Goal: Information Seeking & Learning: Compare options

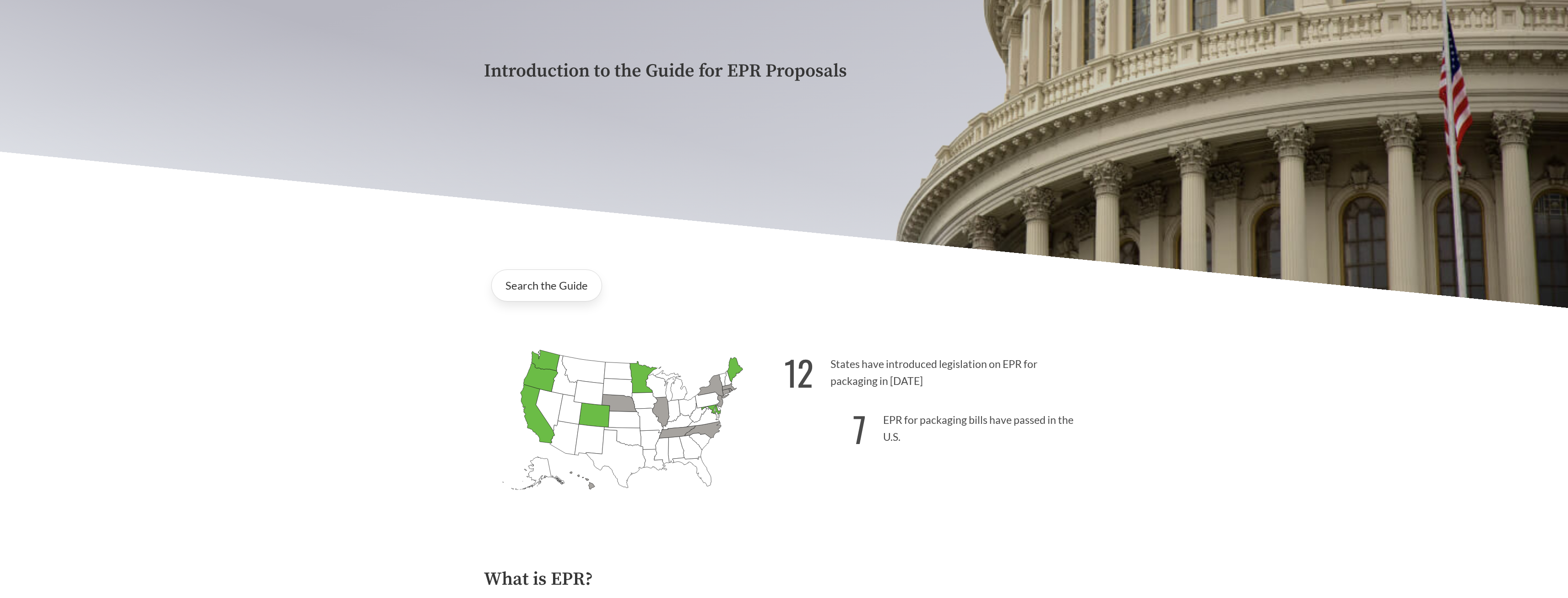
scroll to position [229, 0]
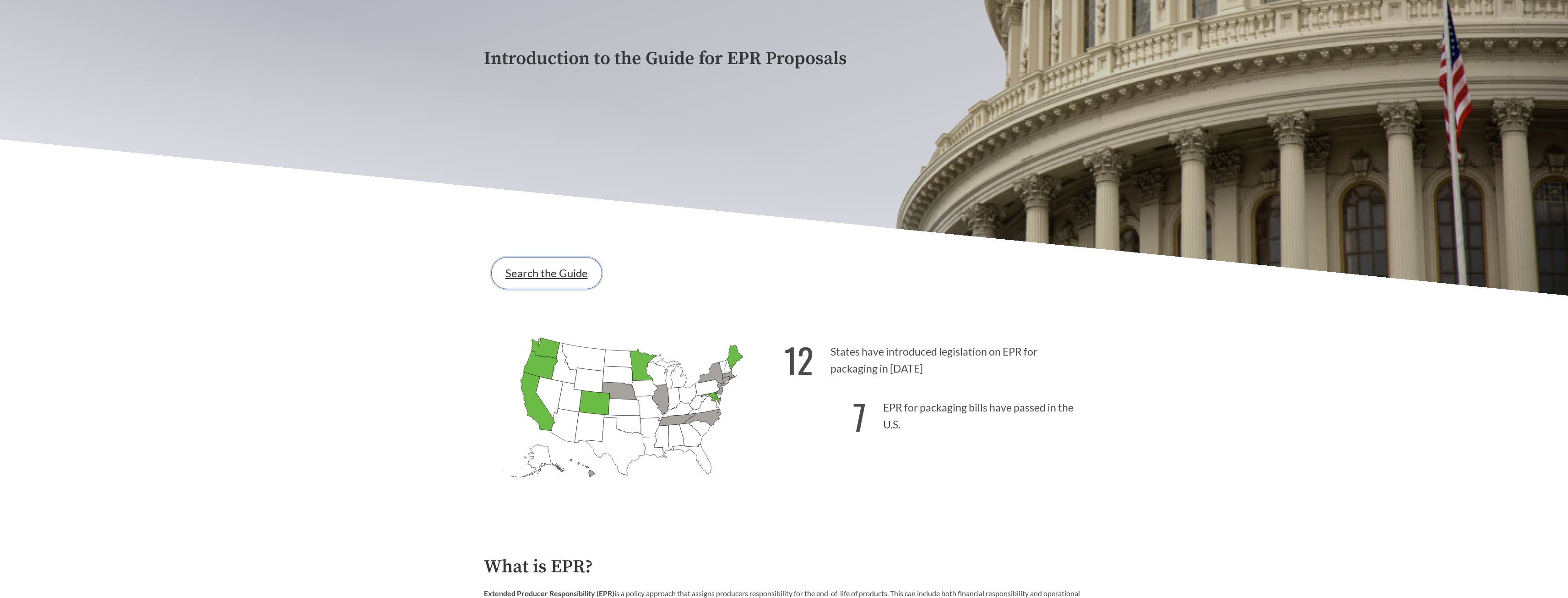
click at [561, 275] on link "Search the Guide" at bounding box center [547, 273] width 111 height 32
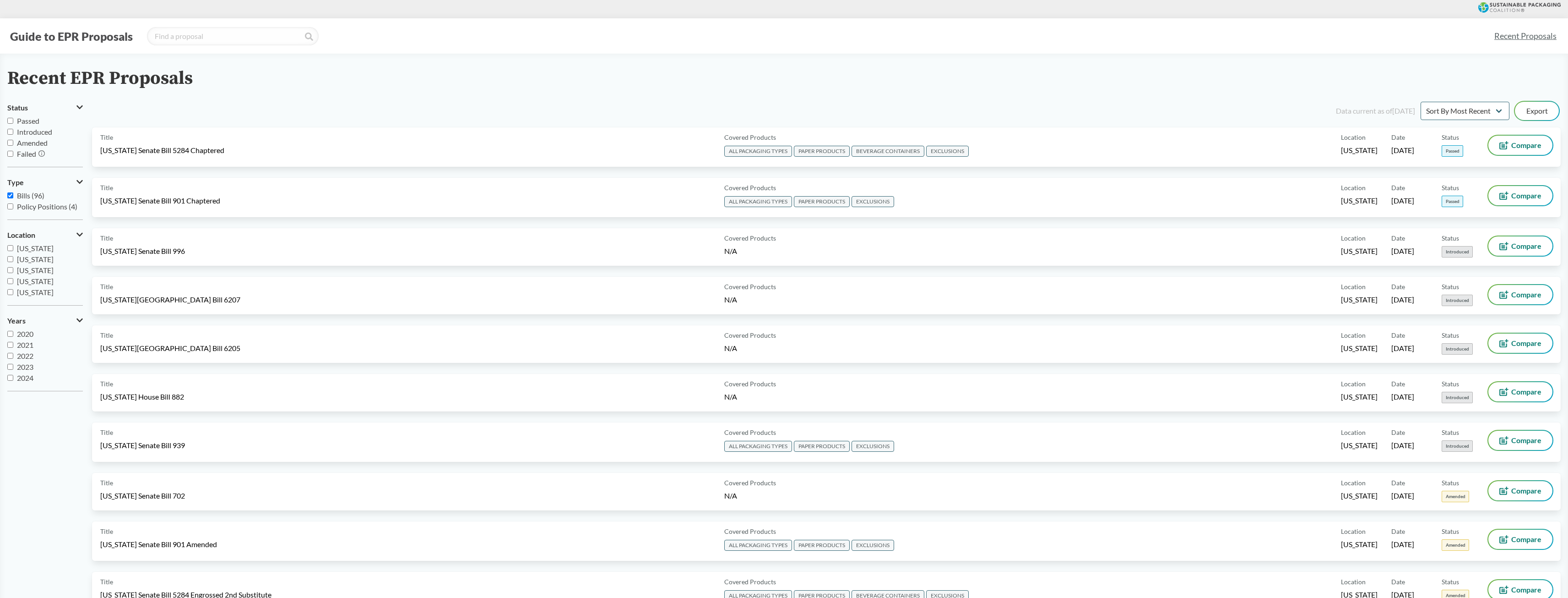
click at [9, 121] on input "Passed" at bounding box center [10, 121] width 6 height 6
checkbox input "true"
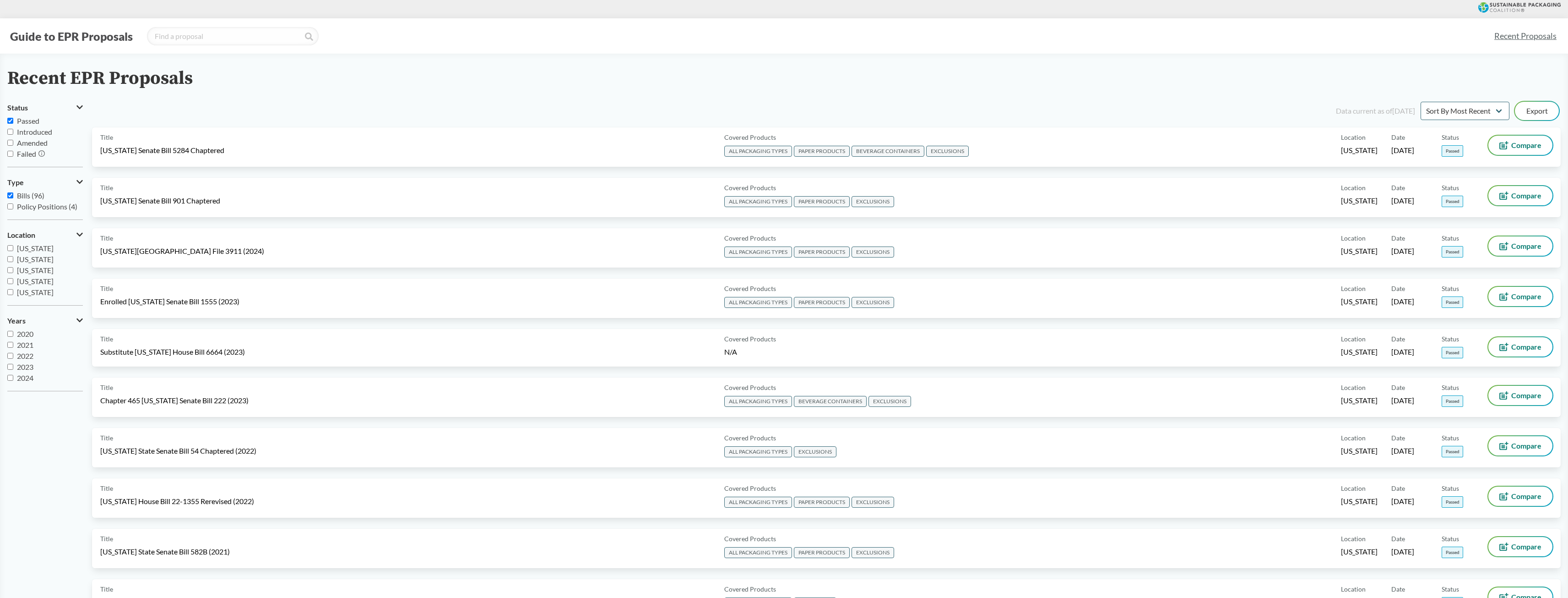
click at [10, 128] on input "Introduced" at bounding box center [10, 132] width 6 height 6
checkbox input "true"
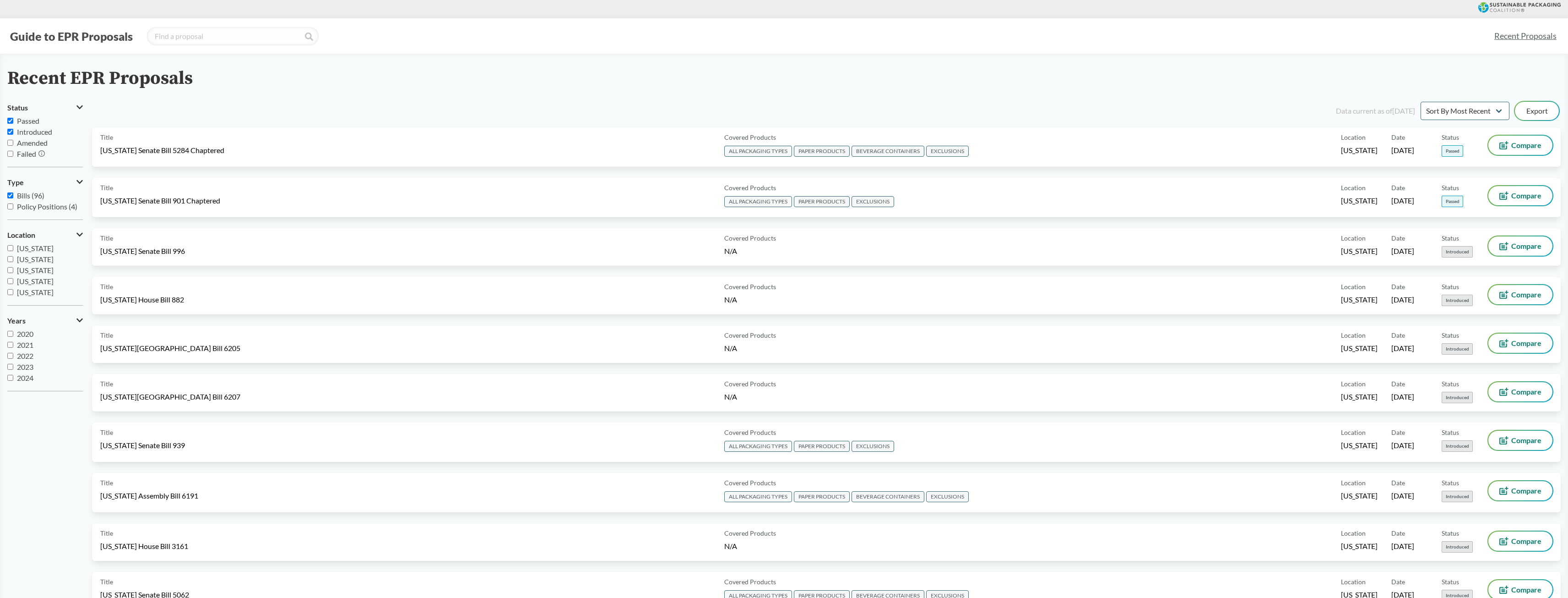
click at [10, 124] on label "Passed" at bounding box center [45, 121] width 75 height 11
click at [10, 124] on input "Passed" at bounding box center [10, 121] width 6 height 6
checkbox input "false"
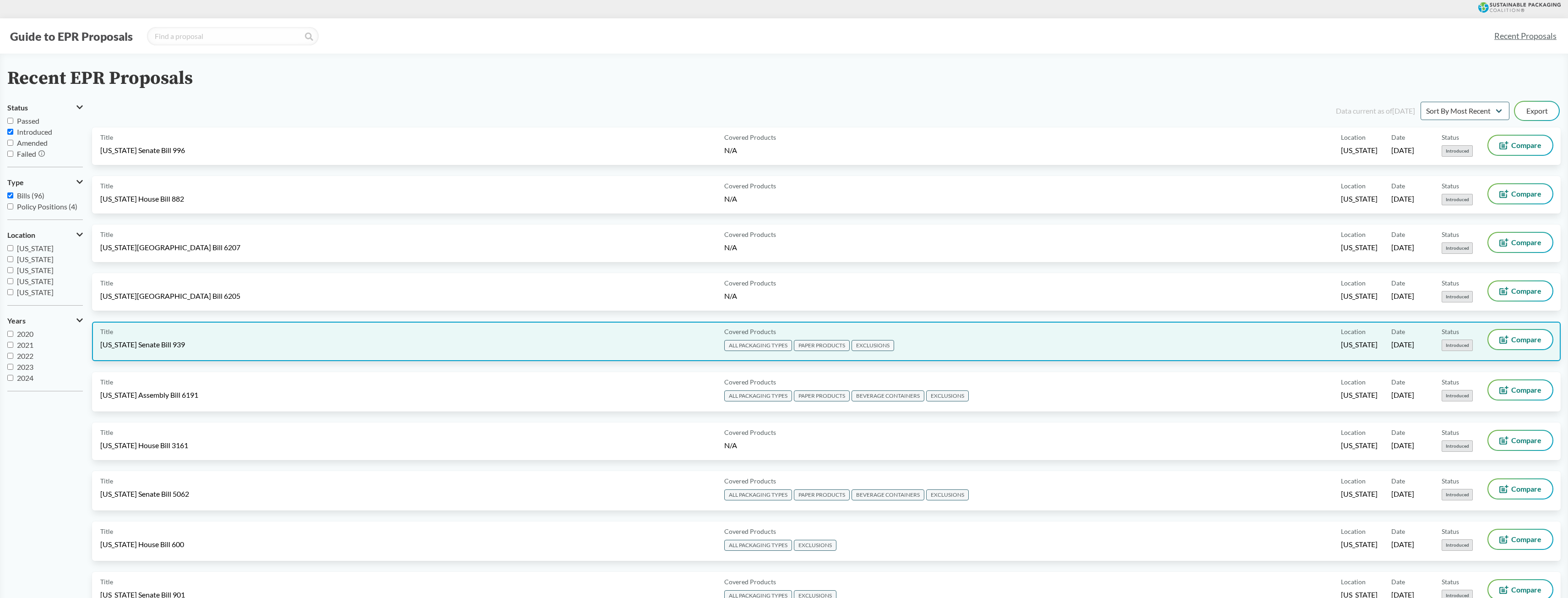
scroll to position [46, 0]
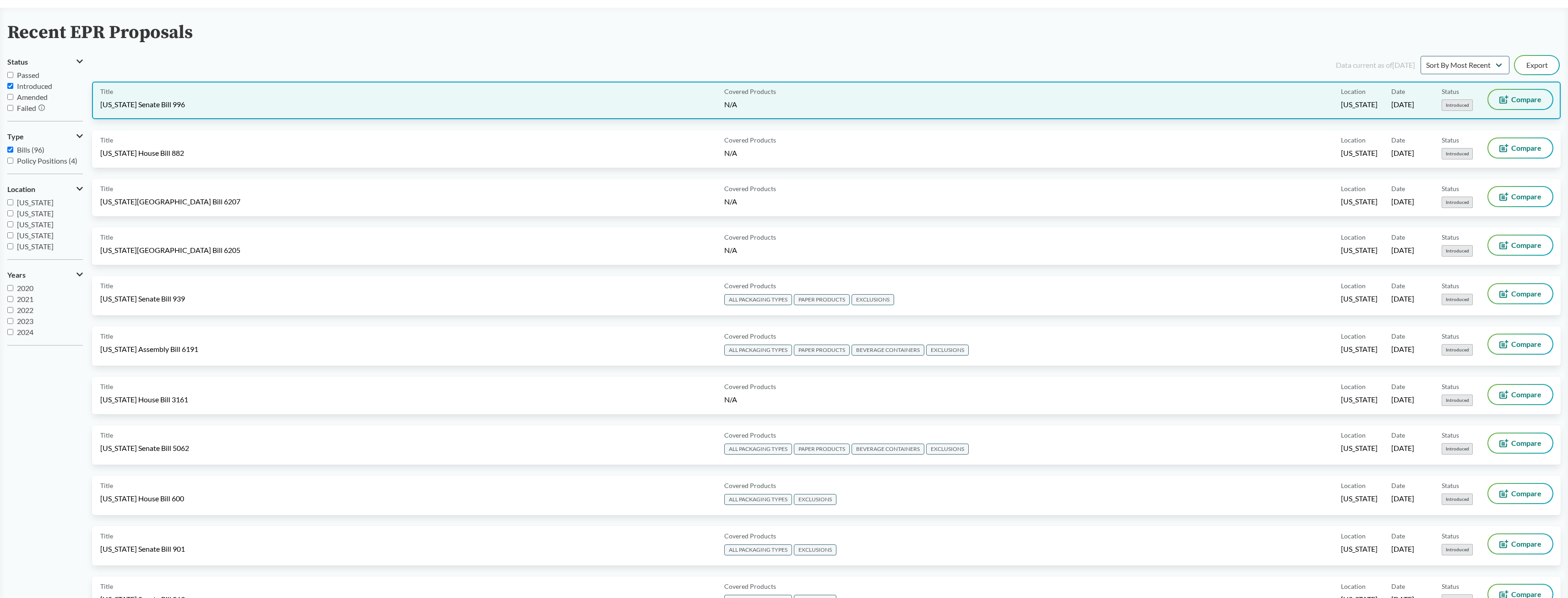
click at [1500, 91] on button "Compare" at bounding box center [1520, 99] width 64 height 19
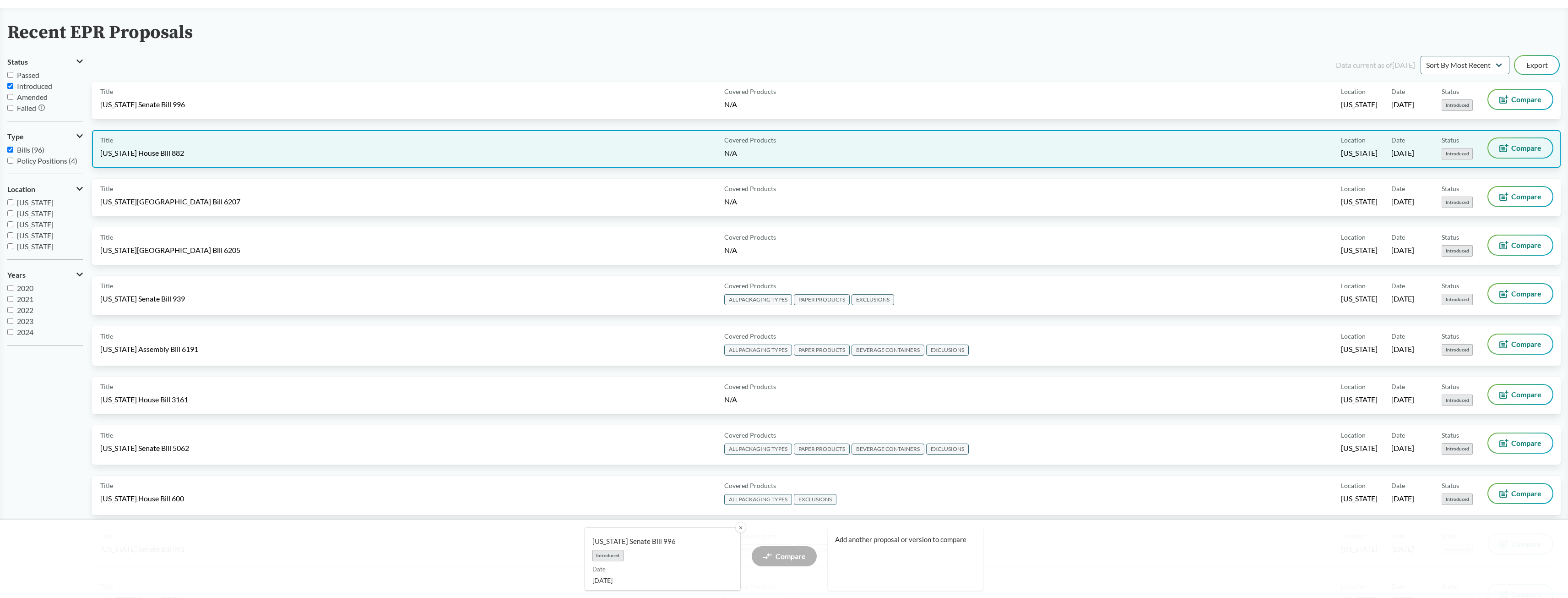
click at [1511, 144] on span "Compare" at bounding box center [1527, 148] width 30 height 7
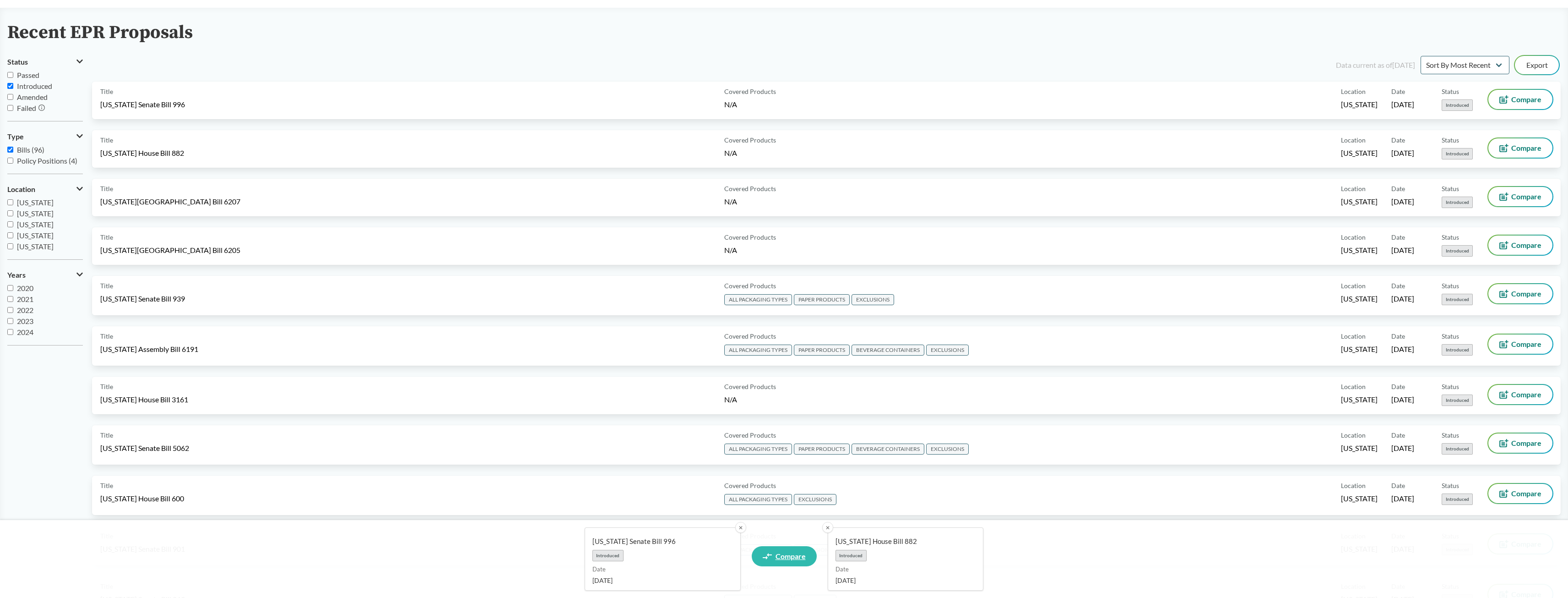
click at [785, 553] on span "Compare" at bounding box center [791, 556] width 30 height 7
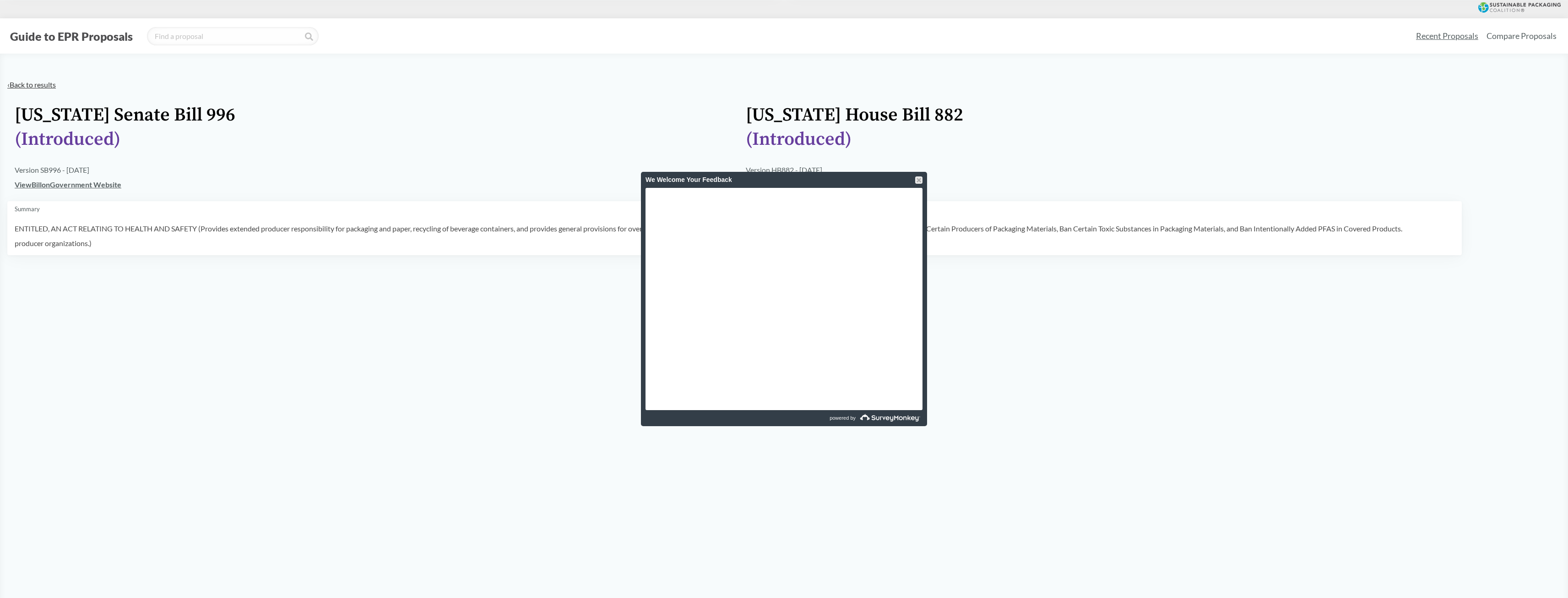
click at [43, 80] on link "‹ Back to results" at bounding box center [32, 85] width 49 height 9
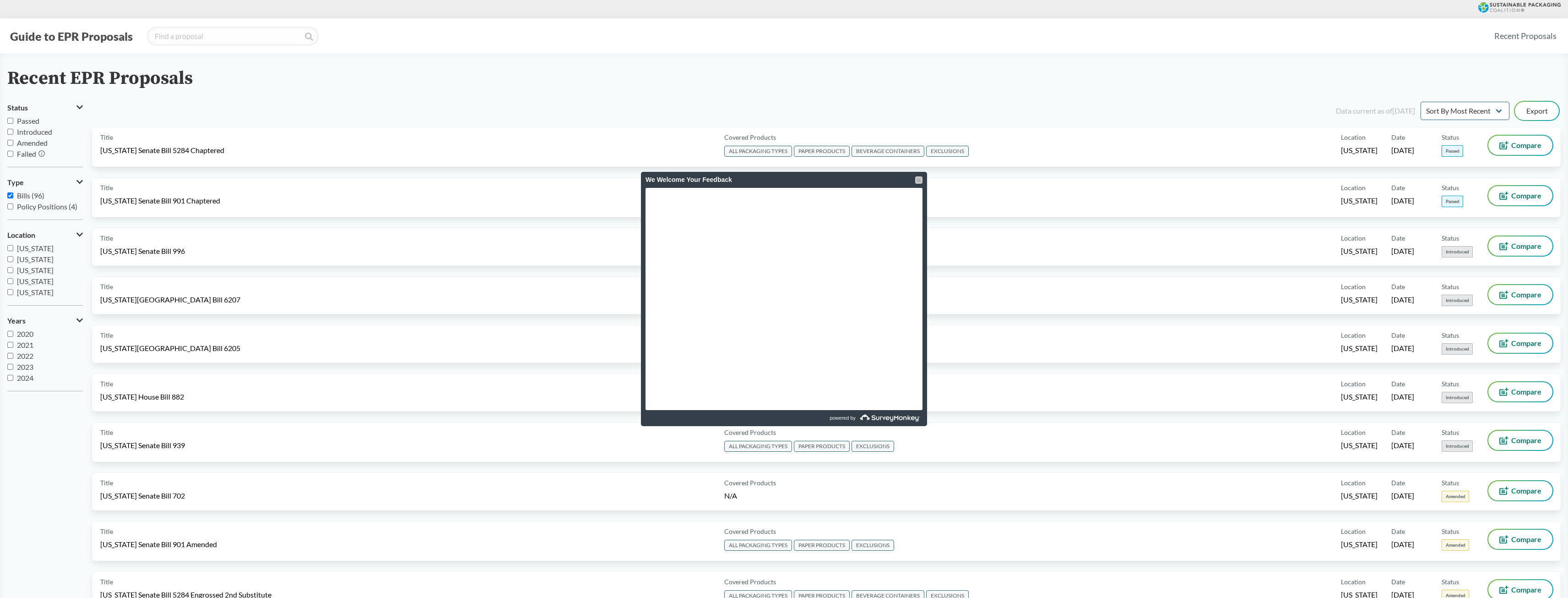
click at [919, 182] on div at bounding box center [919, 180] width 7 height 7
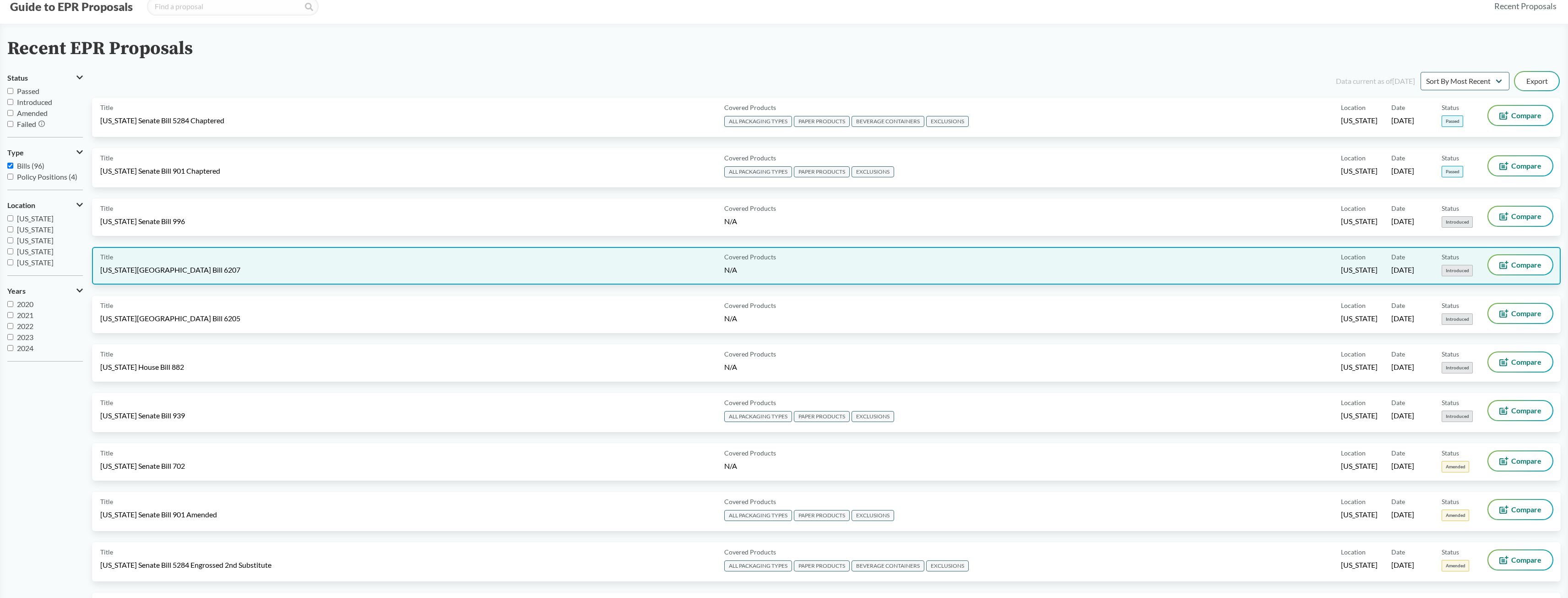
scroll to position [46, 0]
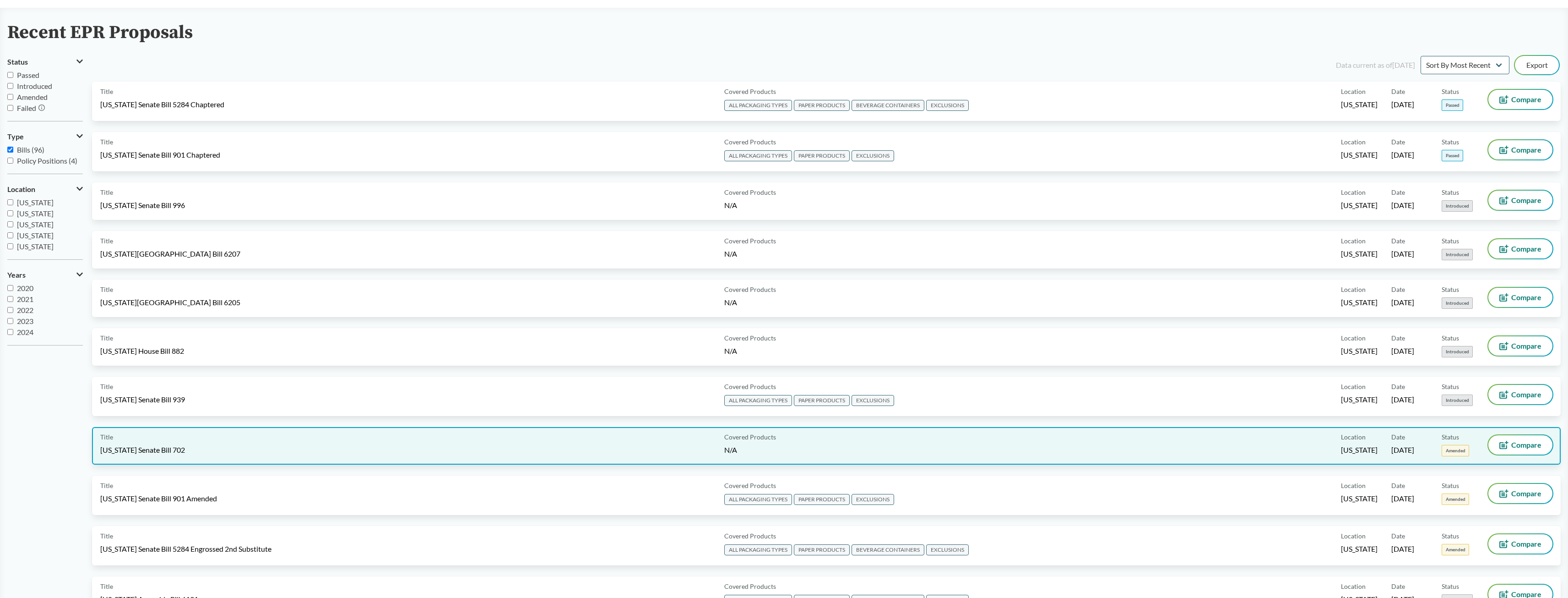
click at [200, 452] on div "Title [US_STATE] Senate Bill 702" at bounding box center [410, 446] width 620 height 21
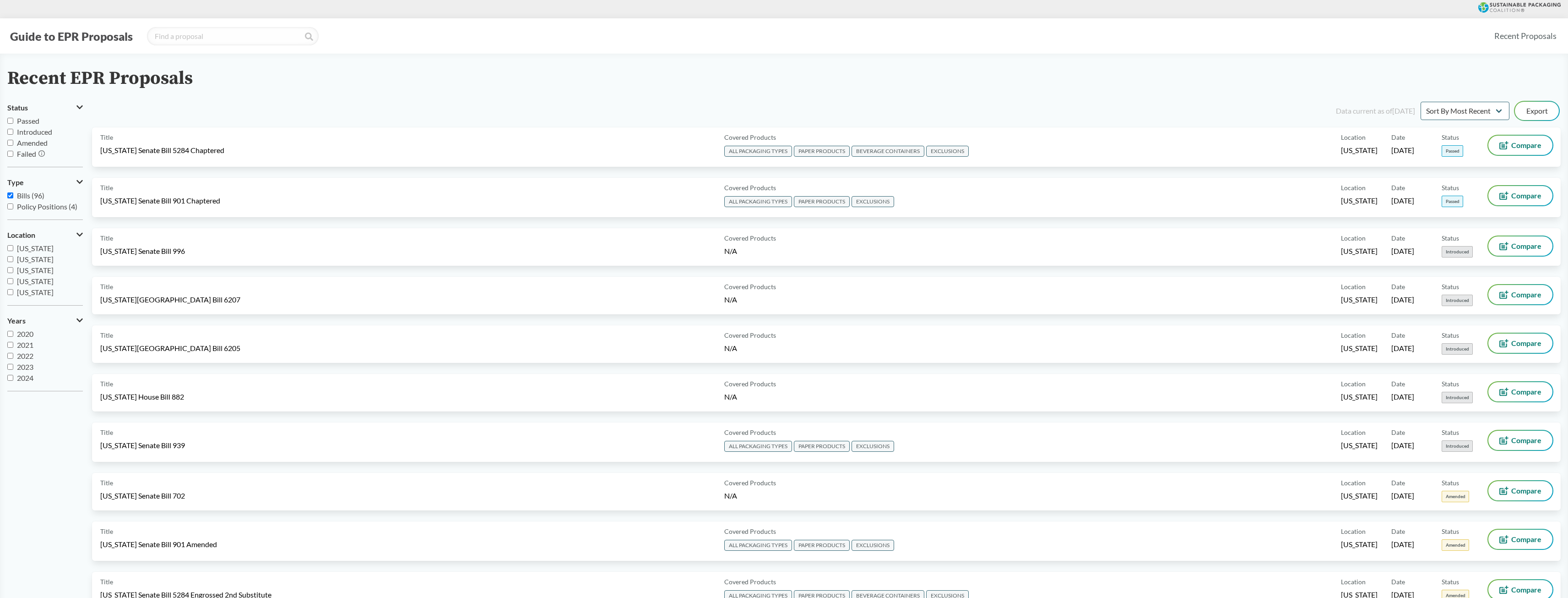
click at [10, 122] on input "Passed" at bounding box center [10, 121] width 6 height 6
checkbox input "true"
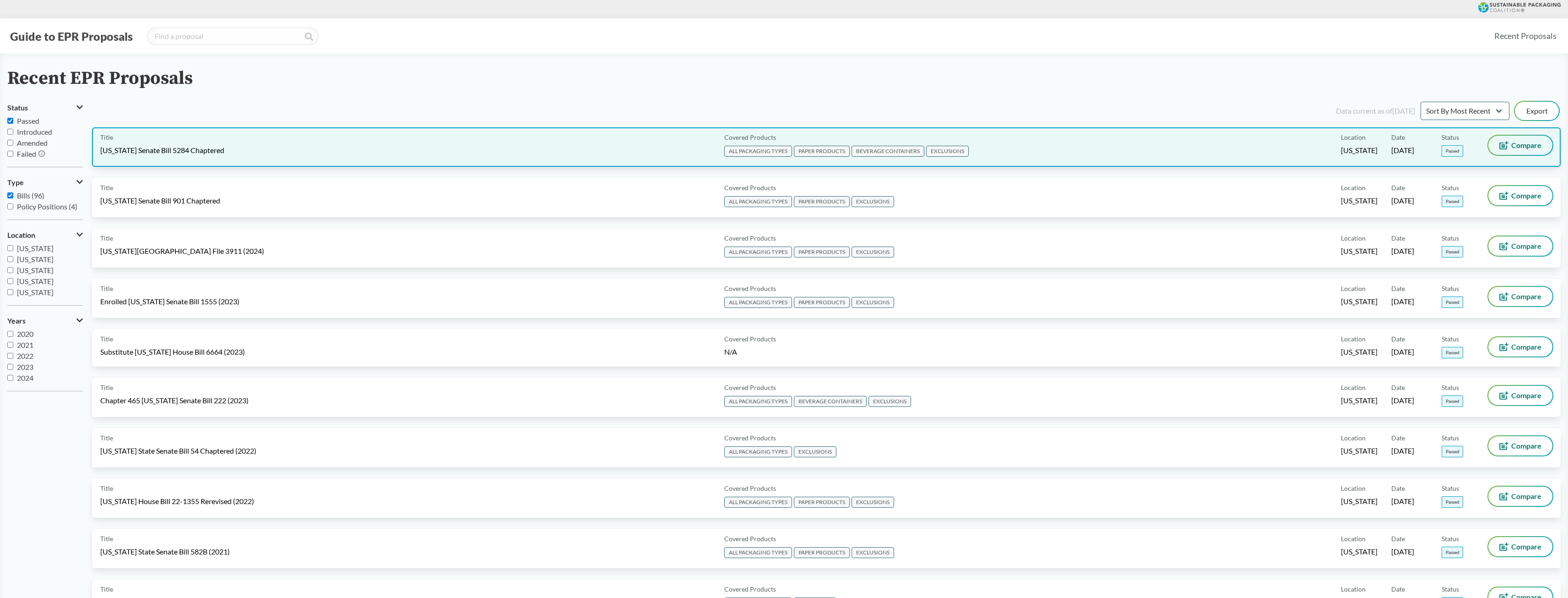
click at [1508, 147] on icon at bounding box center [1503, 146] width 9 height 9
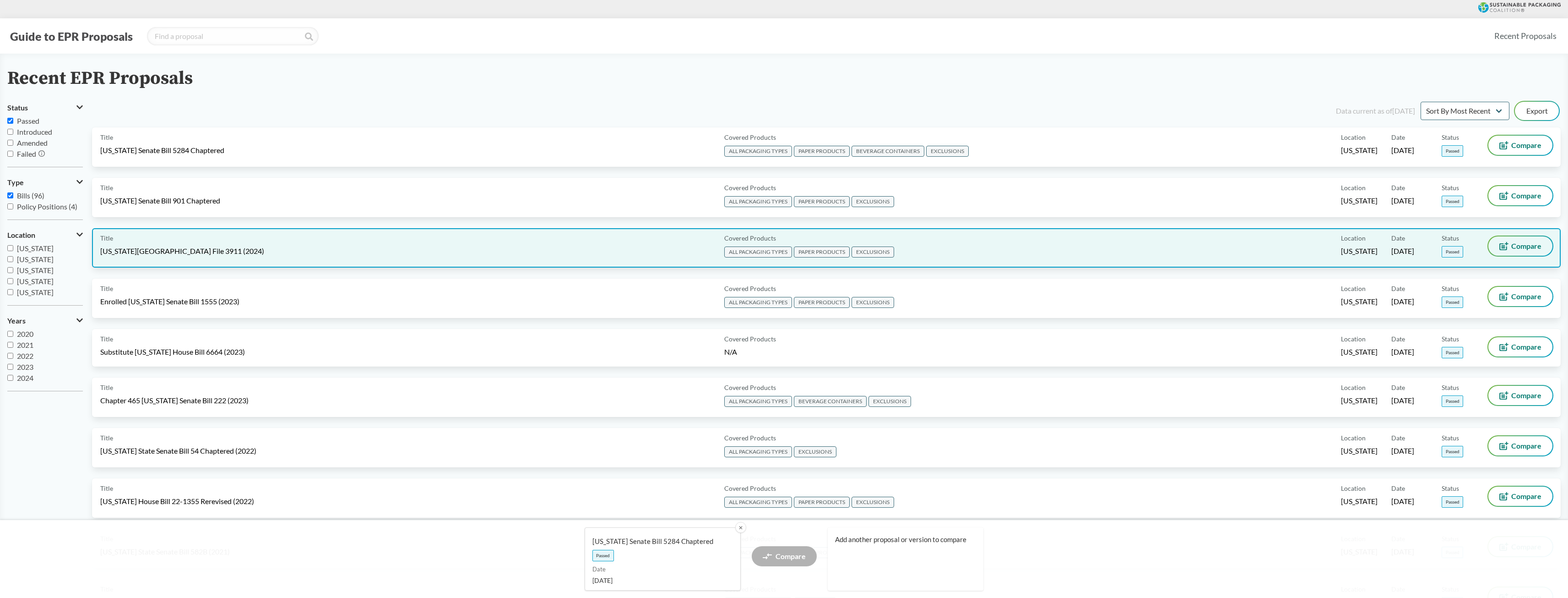
click at [1511, 244] on button "Compare" at bounding box center [1520, 246] width 64 height 19
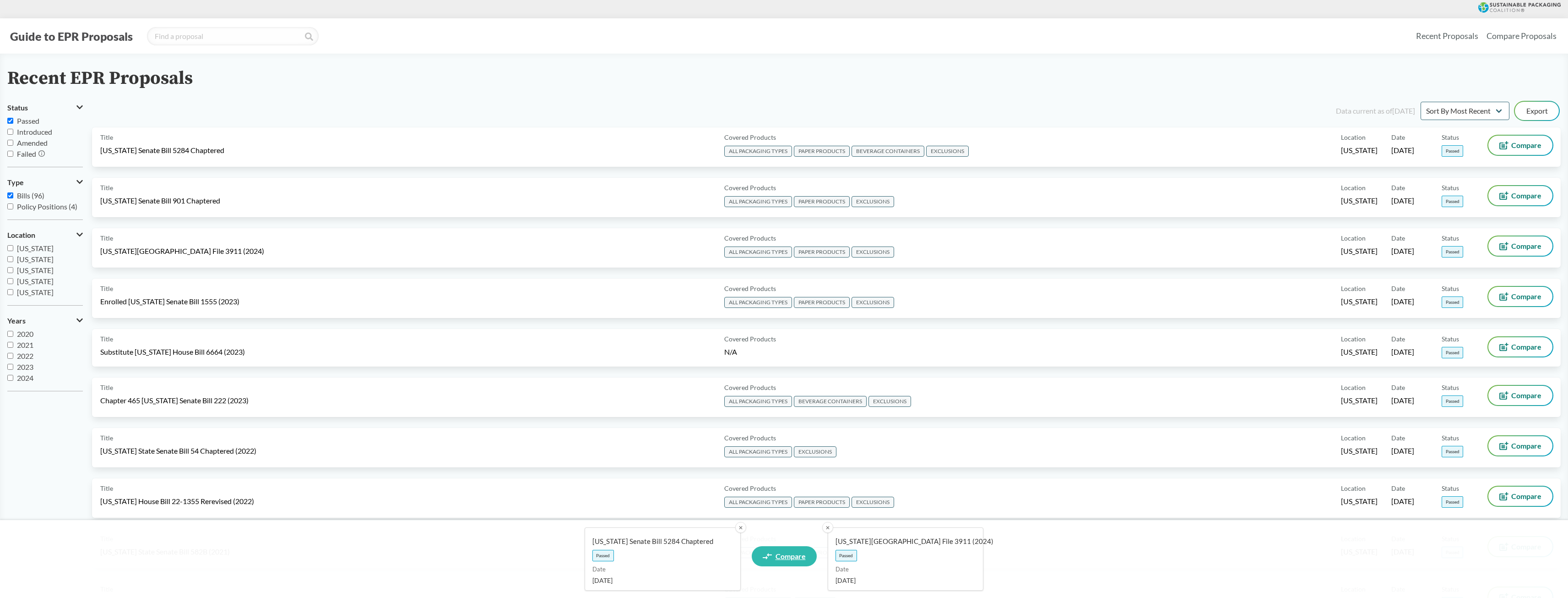
click at [769, 555] on icon at bounding box center [767, 556] width 9 height 7
select select "SB5284C"
select select "HF3911"
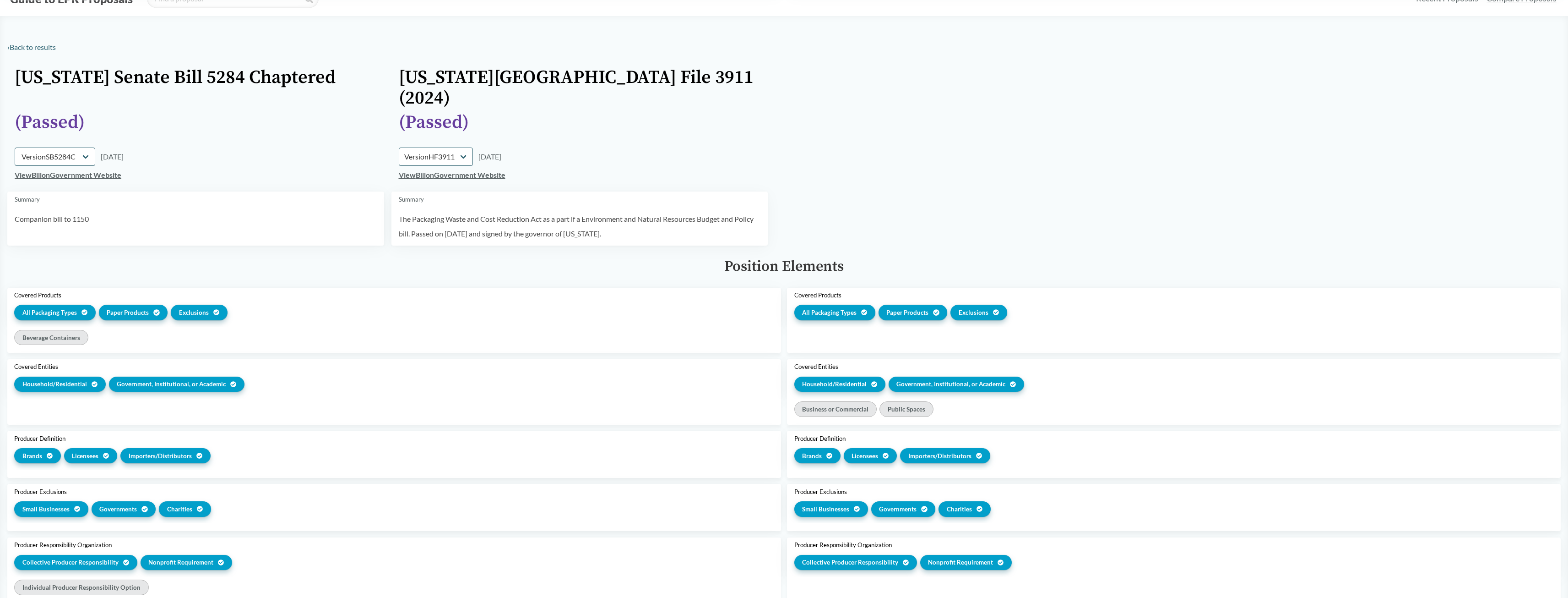
scroll to position [91, 0]
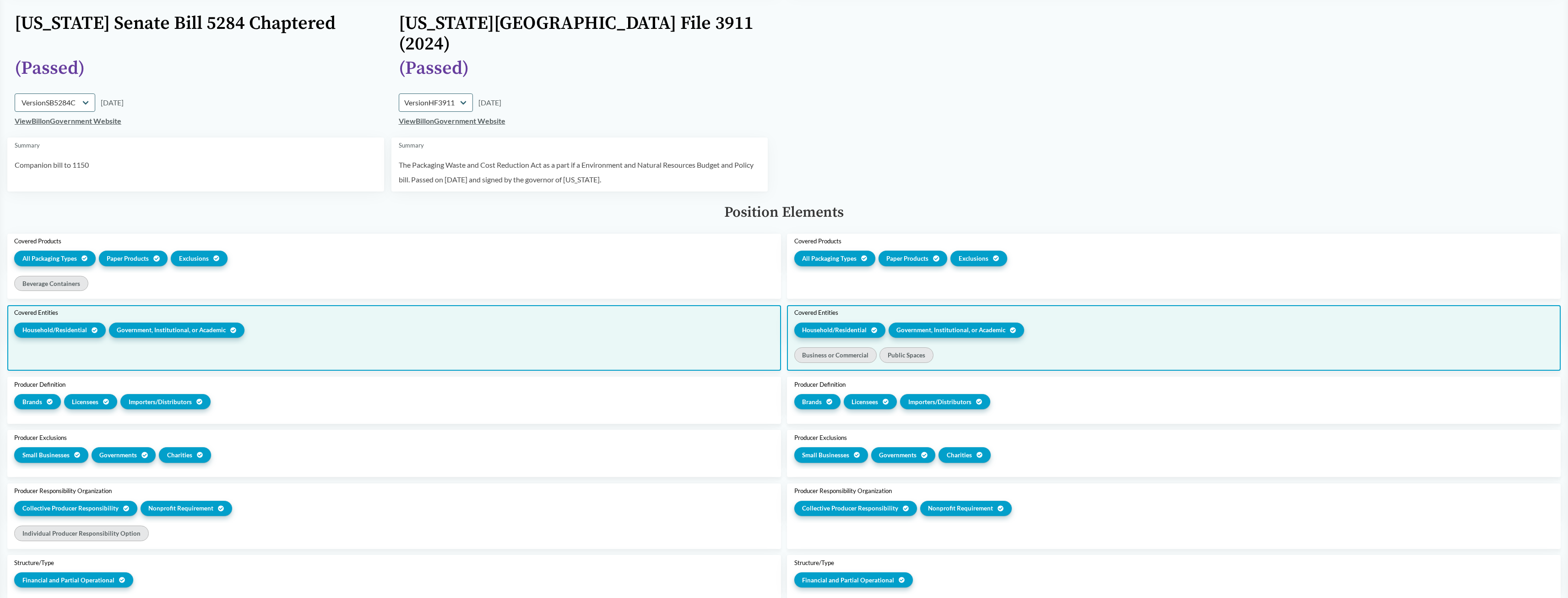
click at [49, 325] on span "Household/​Residential" at bounding box center [55, 329] width 65 height 9
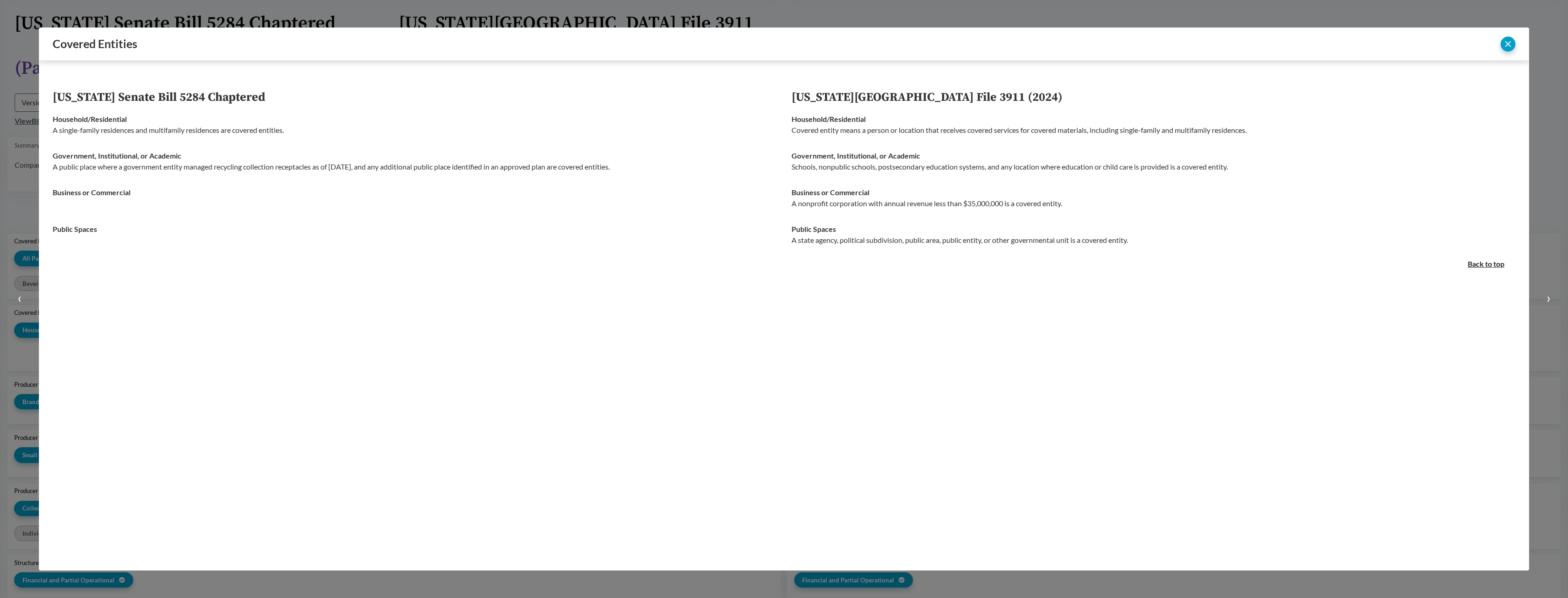
click at [9, 181] on button "‹" at bounding box center [19, 299] width 39 height 598
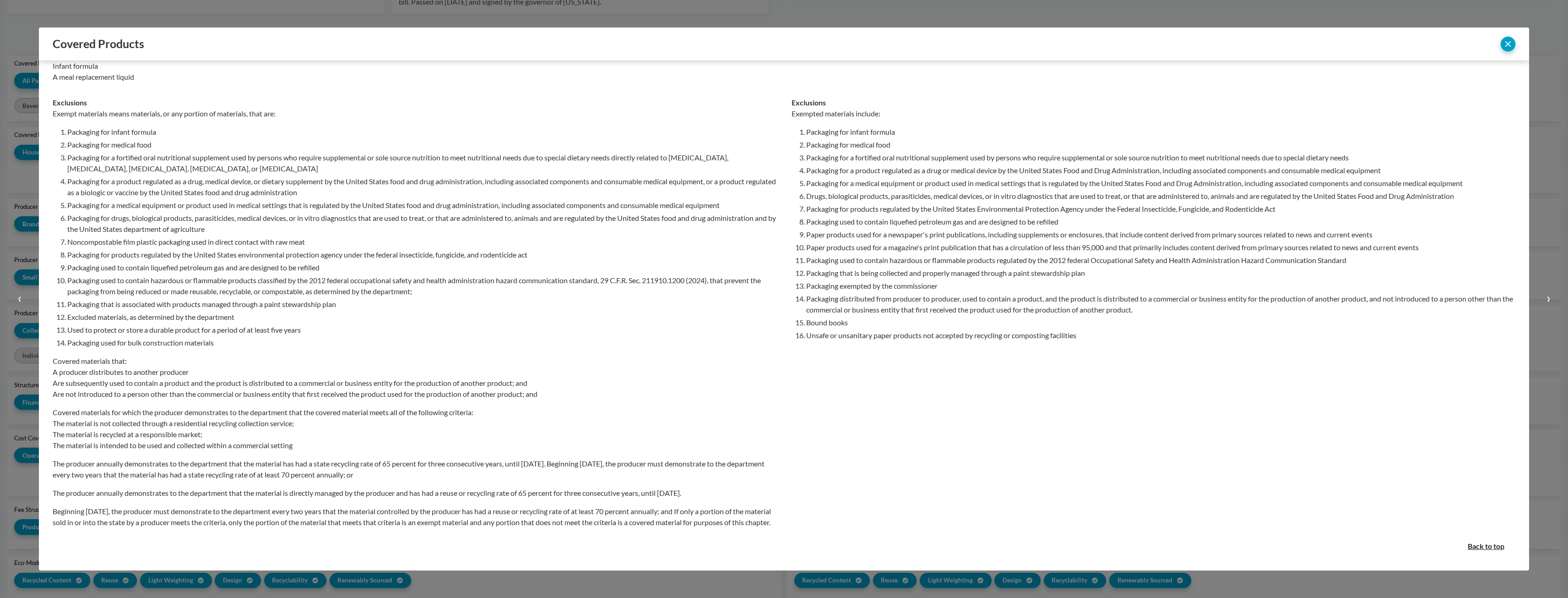
scroll to position [221, 0]
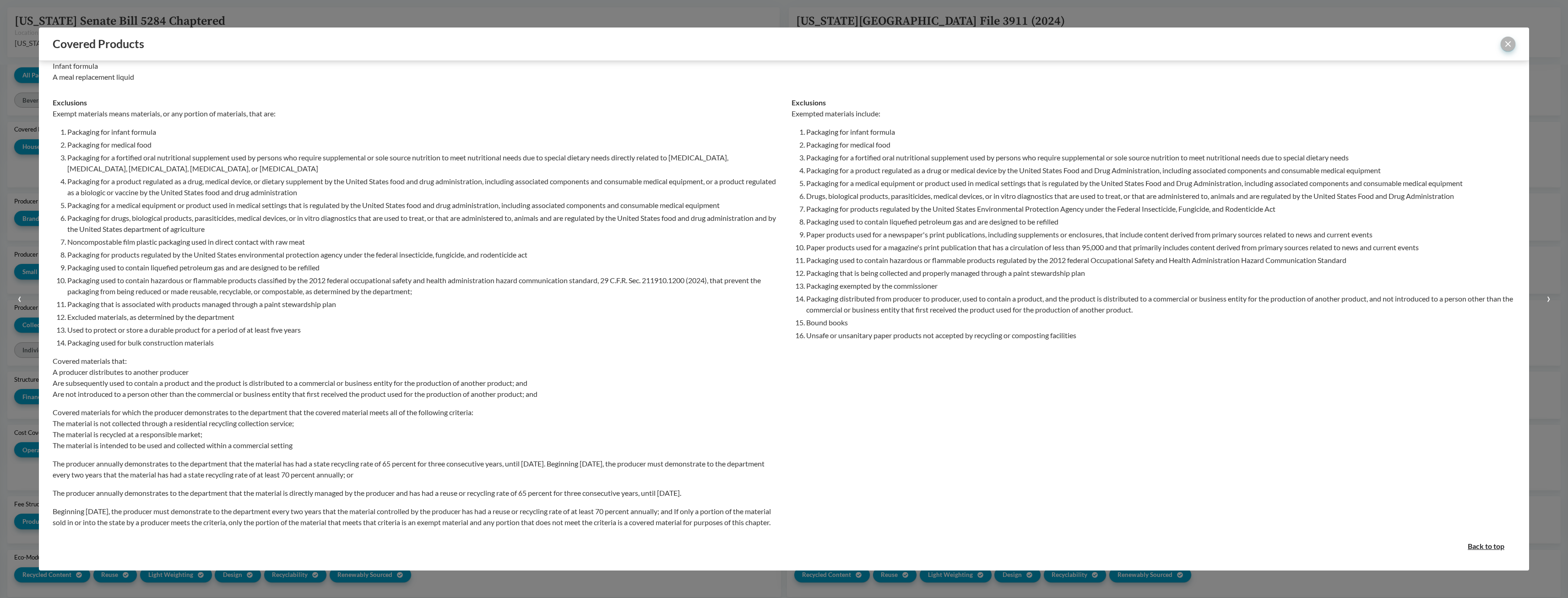
click at [1508, 48] on button "close" at bounding box center [1508, 44] width 15 height 15
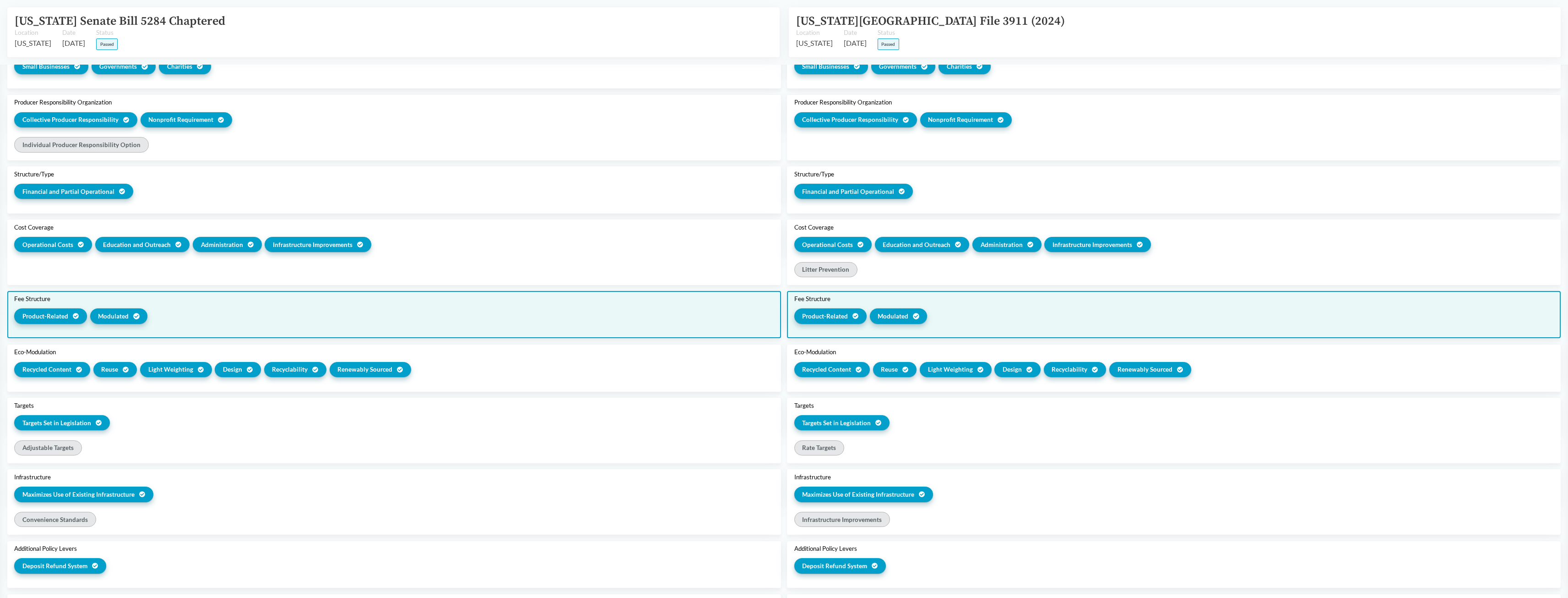
scroll to position [504, 0]
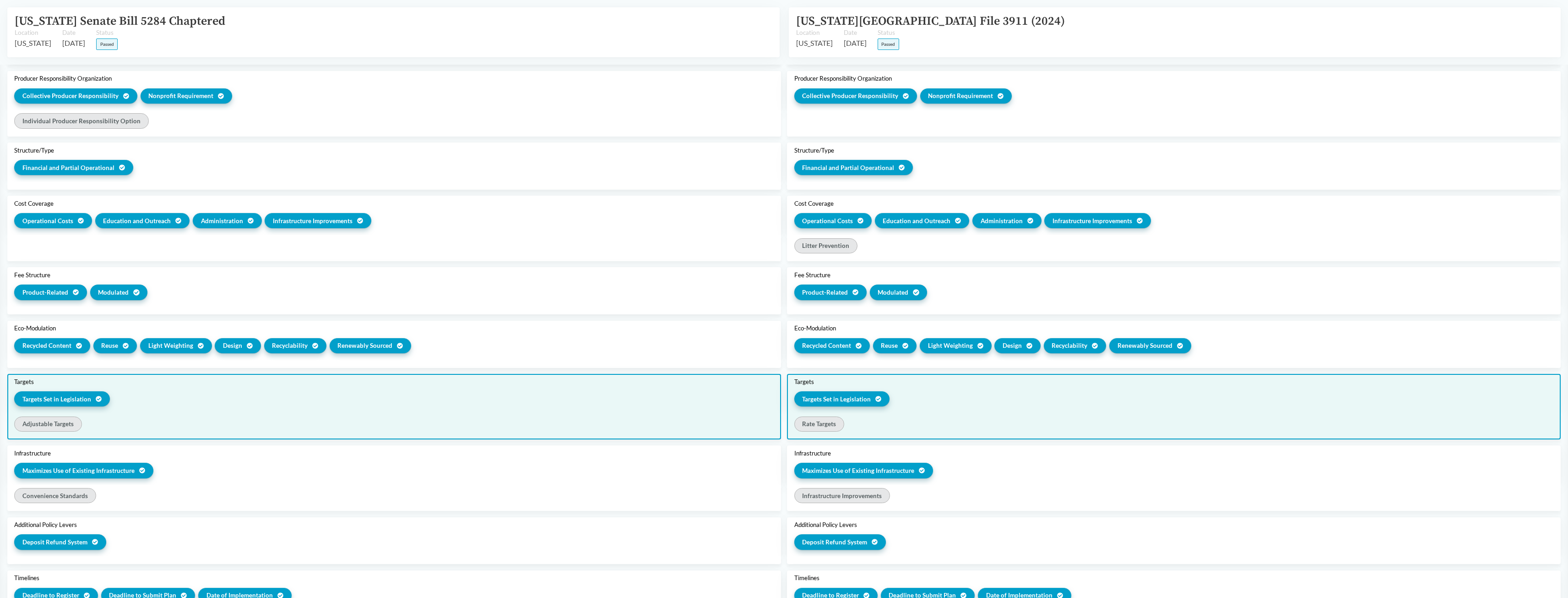
click at [566, 391] on div "Targets Set in Legislation" at bounding box center [394, 400] width 760 height 18
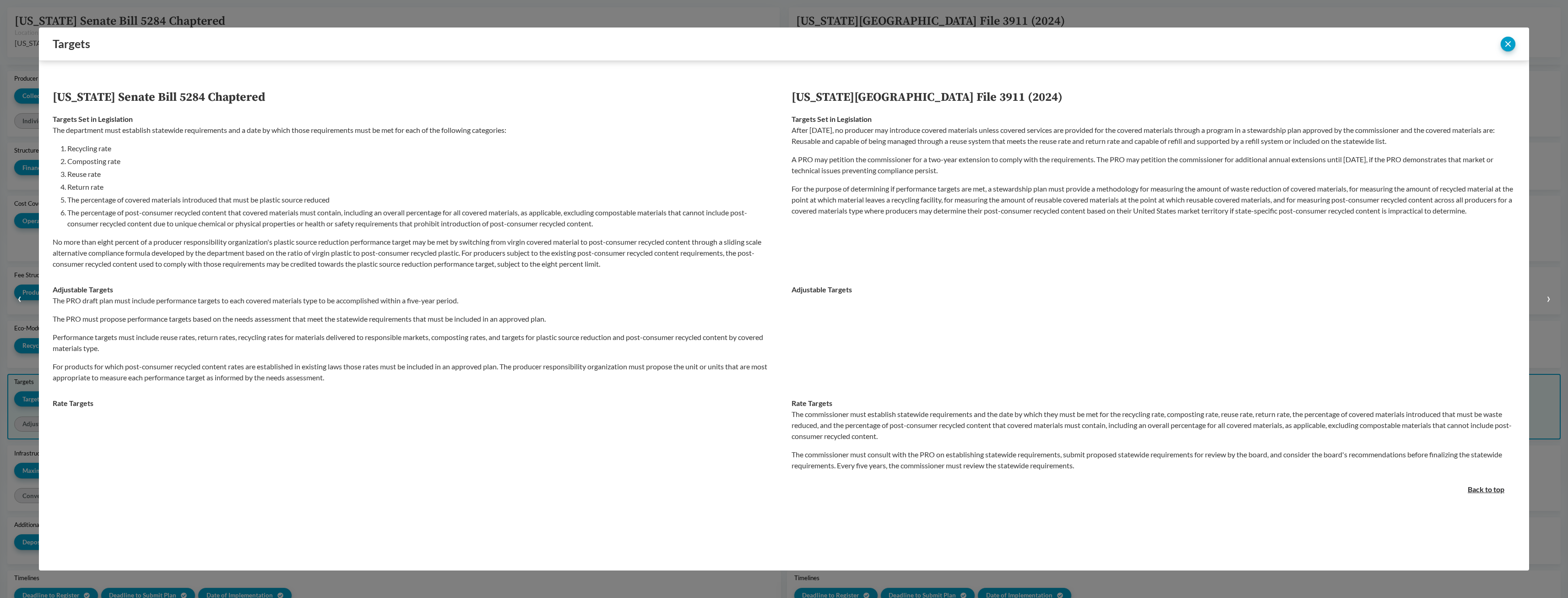
scroll to position [0, 0]
click at [1499, 45] on div "‹ ›" at bounding box center [1492, 44] width 47 height 15
click at [1506, 46] on button "close" at bounding box center [1508, 44] width 15 height 15
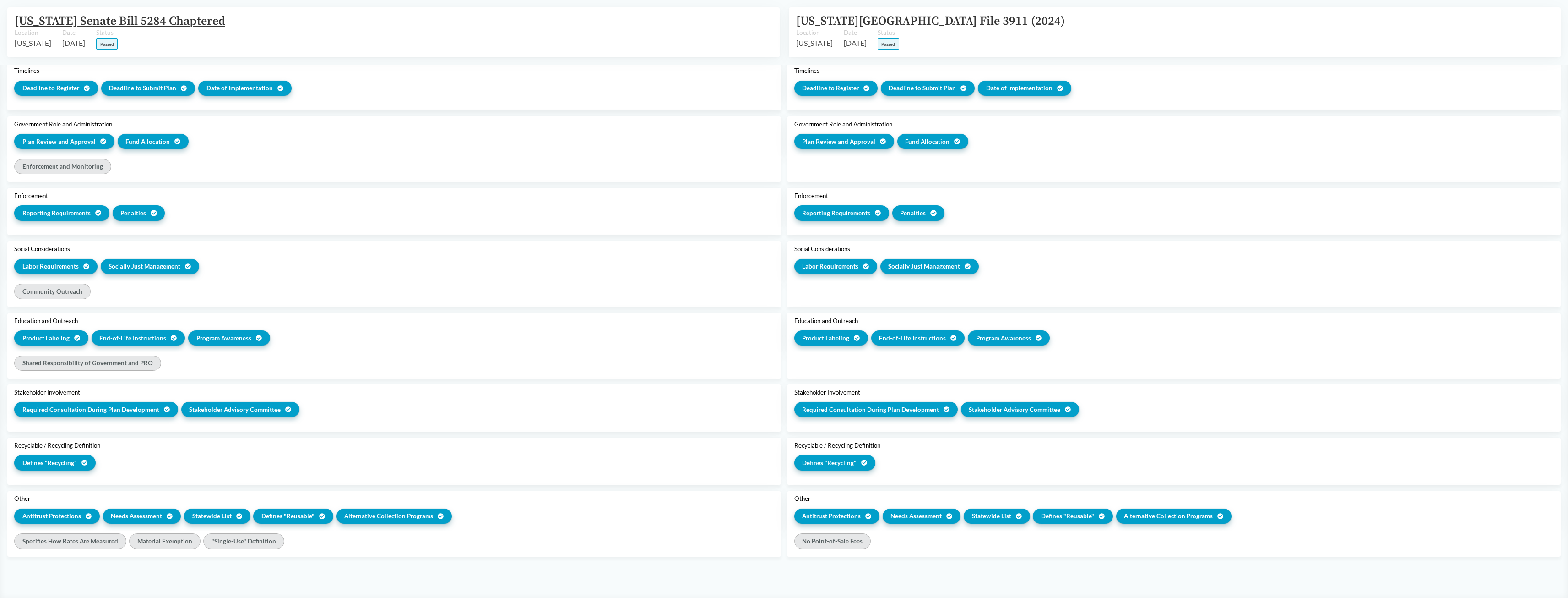
scroll to position [860, 0]
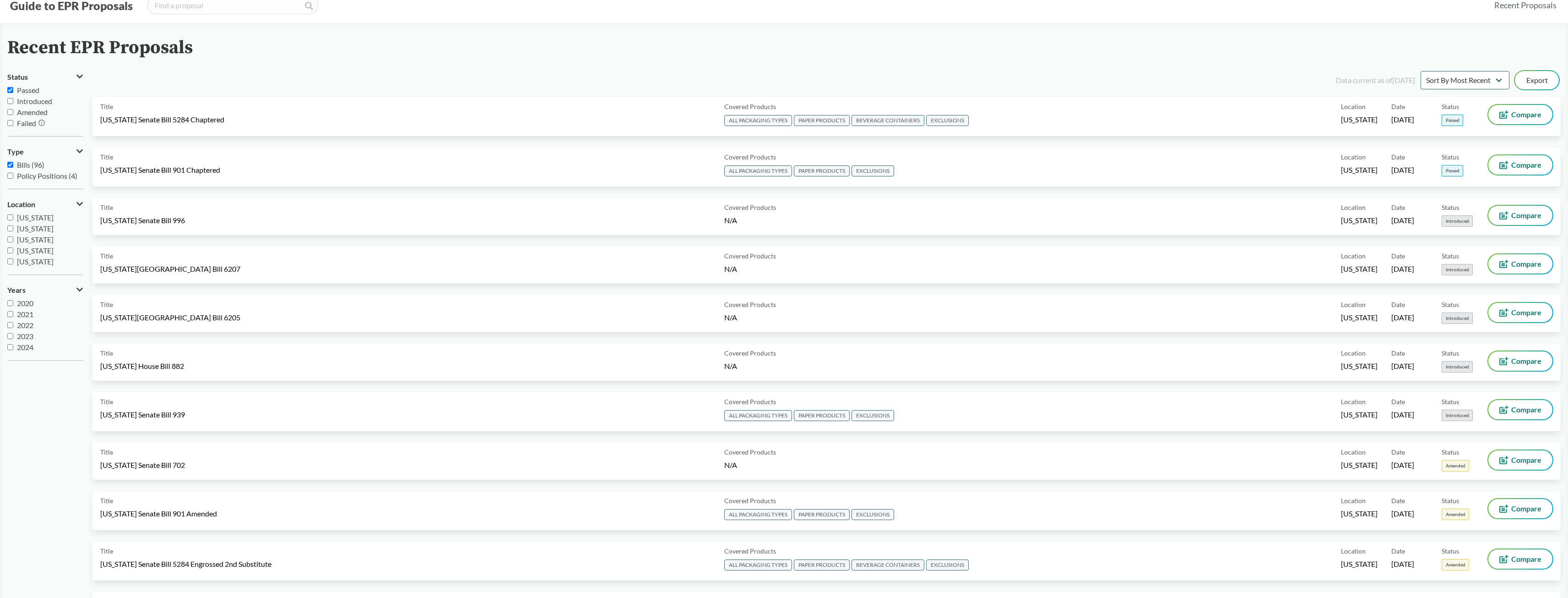
scroll to position [46, 0]
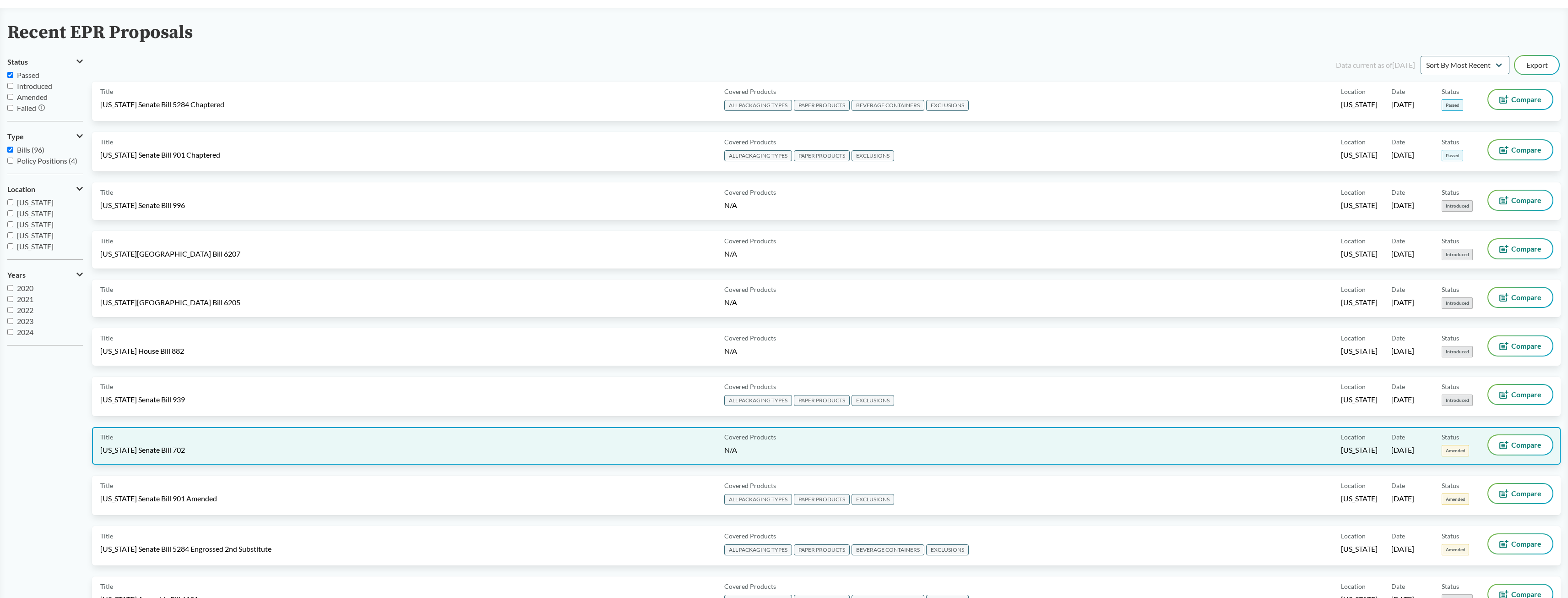
click at [378, 456] on div "Title [US_STATE] Senate Bill 702 Covered Products N/A Location [US_STATE] Date …" at bounding box center [826, 446] width 1469 height 38
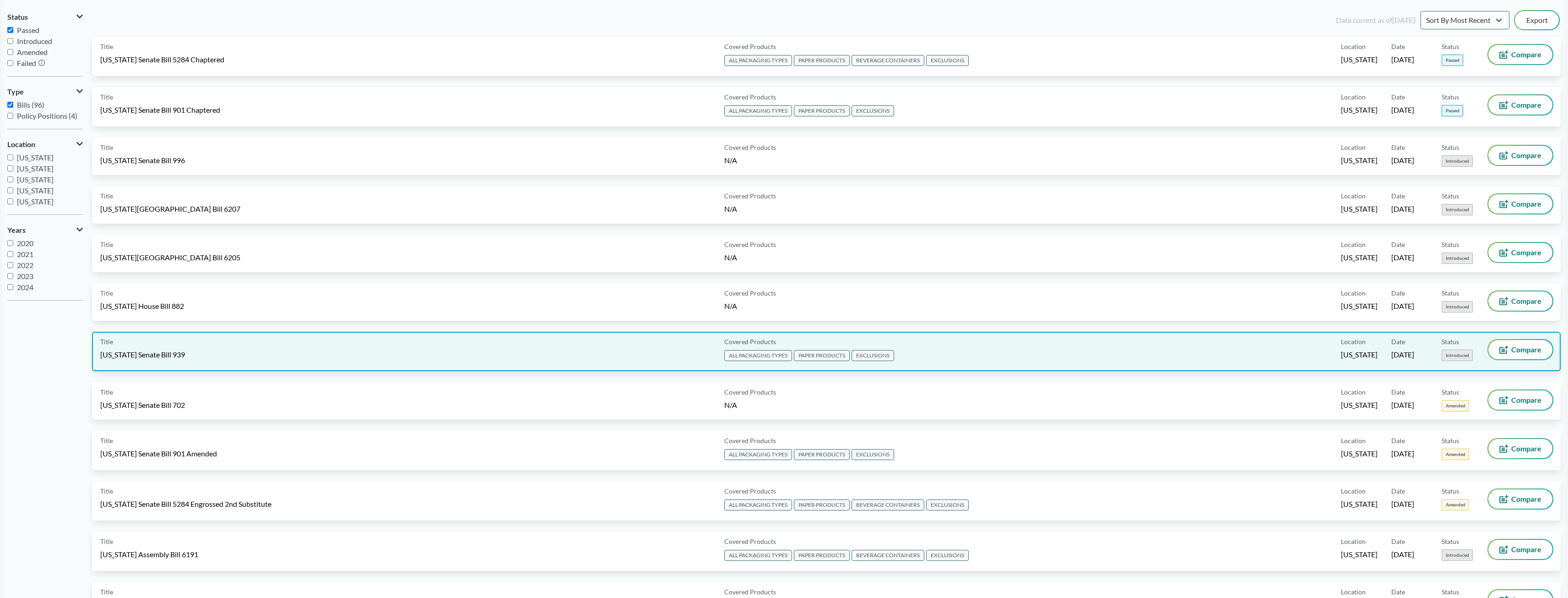
scroll to position [91, 0]
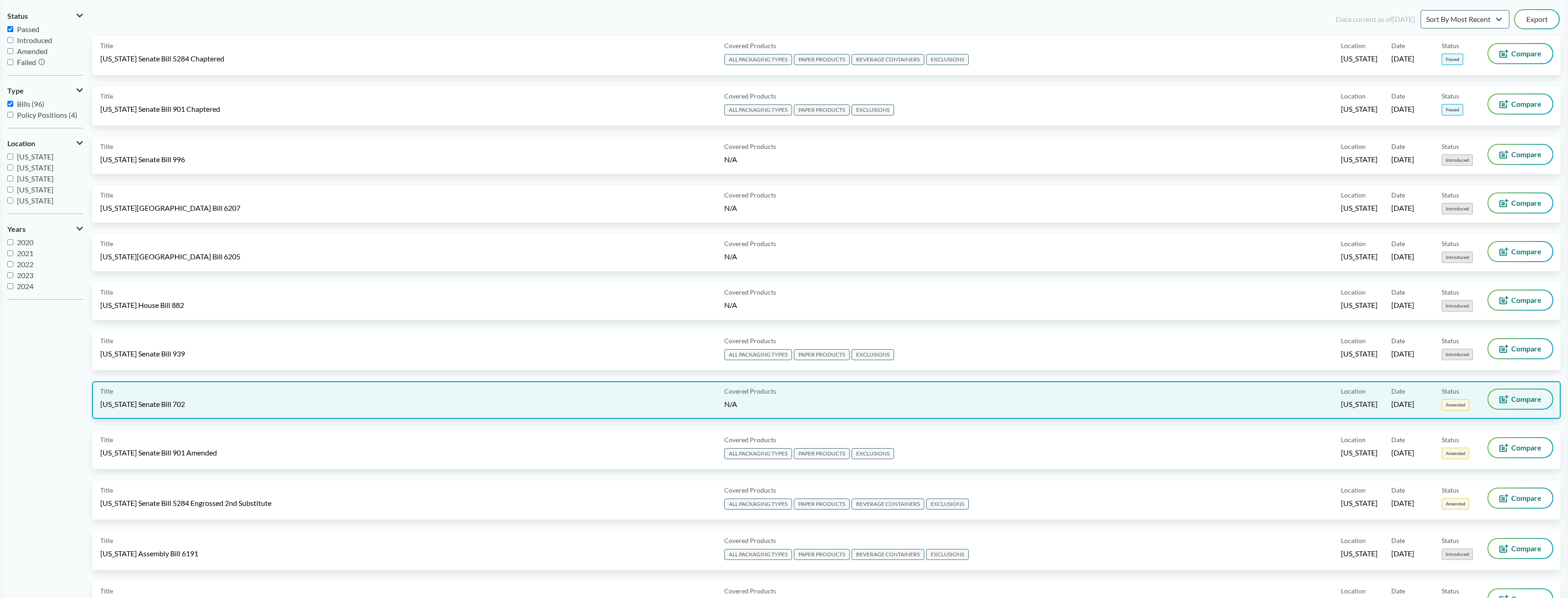
click at [1523, 400] on span "Compare" at bounding box center [1527, 399] width 30 height 7
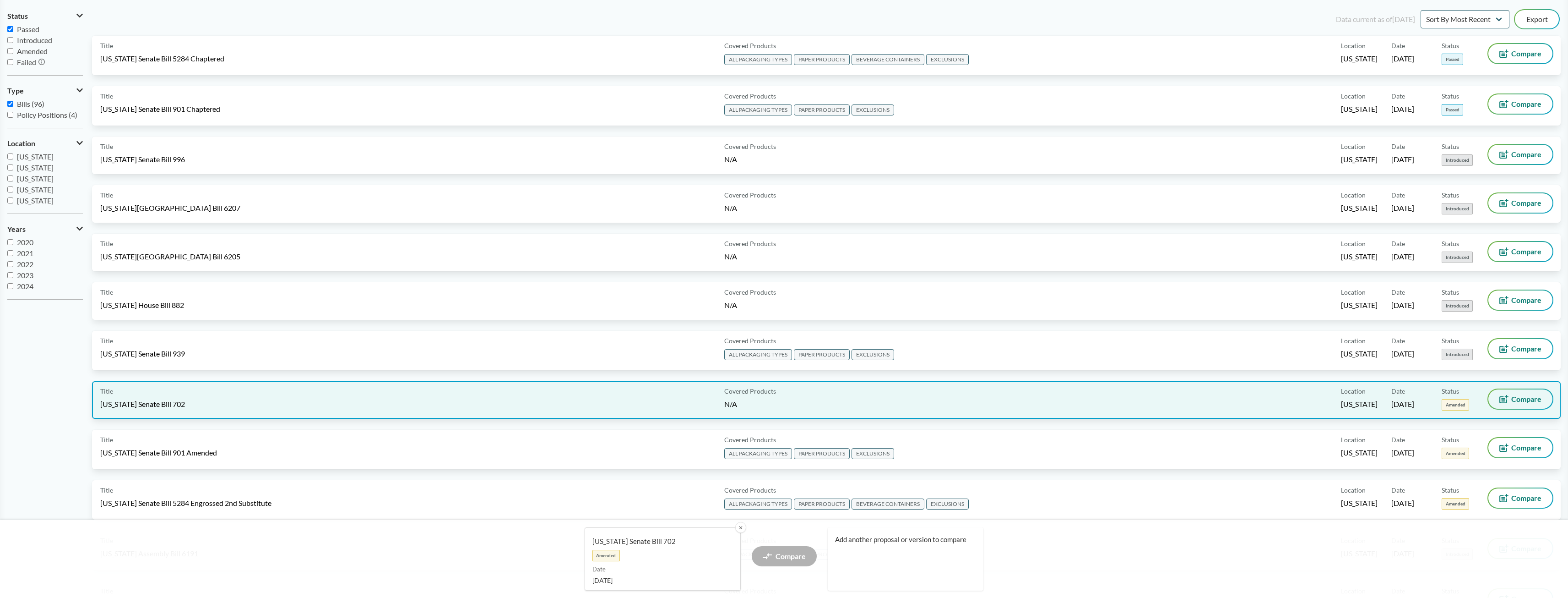
click at [1523, 400] on span "Compare" at bounding box center [1527, 399] width 30 height 7
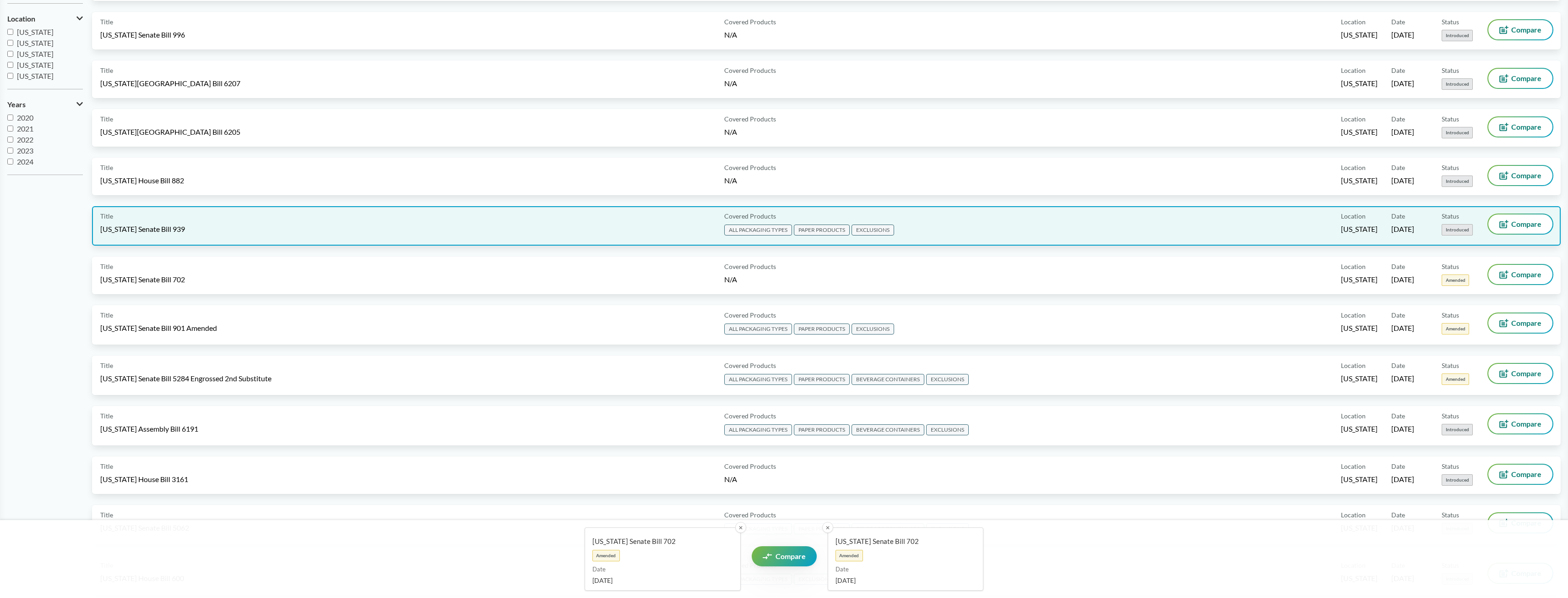
scroll to position [229, 0]
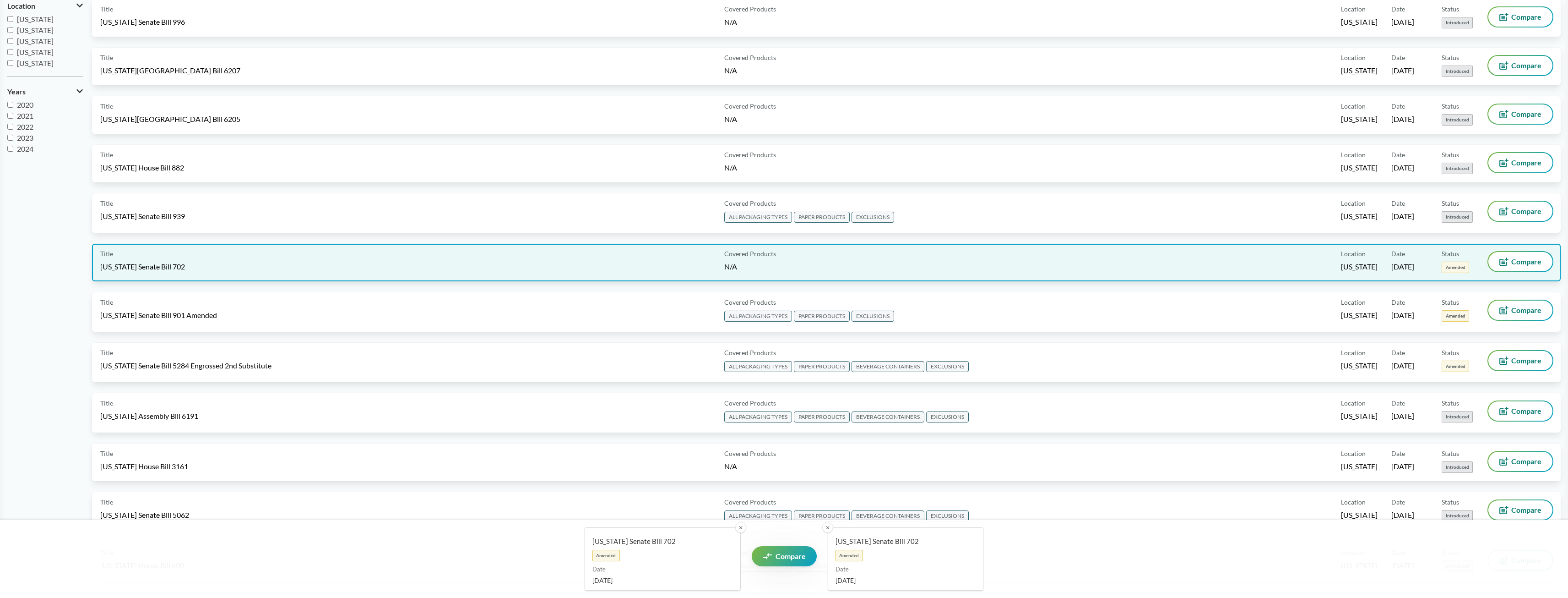
click at [271, 256] on div "Title [US_STATE] Senate Bill 702" at bounding box center [410, 262] width 620 height 21
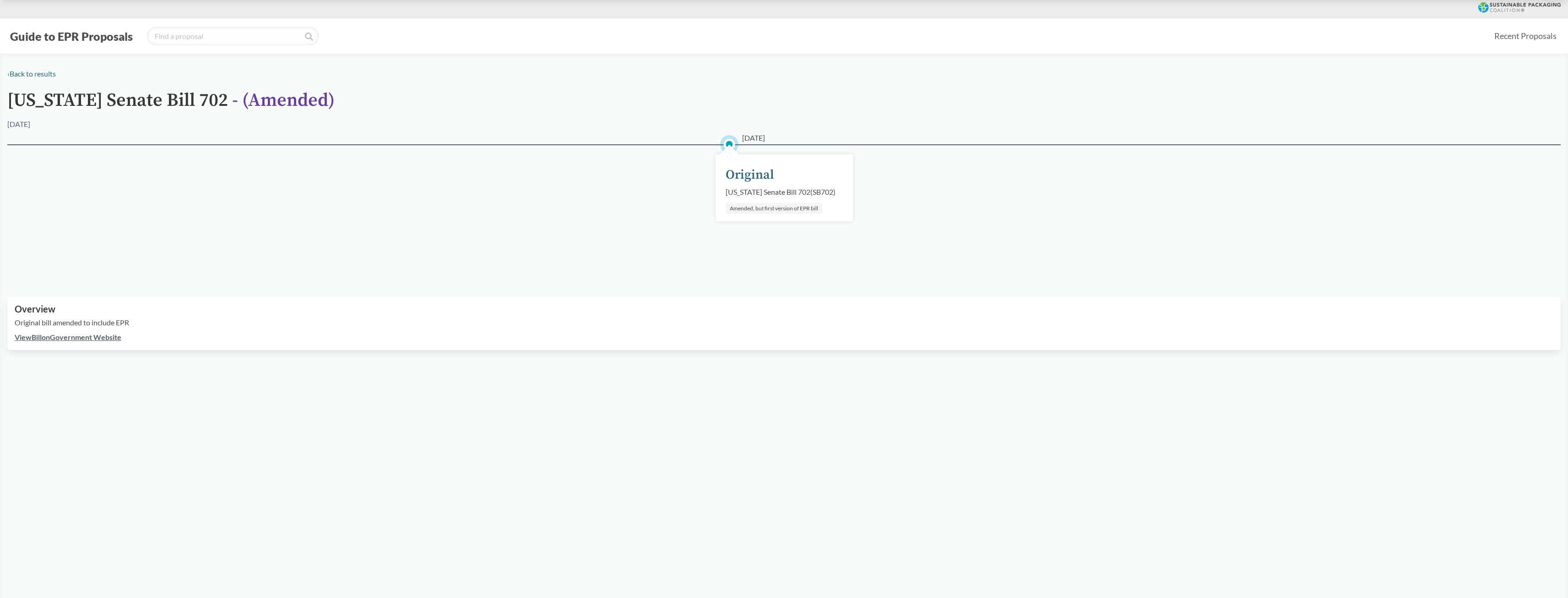
click at [104, 336] on link "View Bill on Government Website" at bounding box center [68, 337] width 107 height 9
drag, startPoint x: 191, startPoint y: 97, endPoint x: 1, endPoint y: 108, distance: 190.3
click at [1, 108] on div "‹ Back to results [US_STATE] Senate Bill 702 - ( Amended ) [DATE] [DATE] Origin…" at bounding box center [784, 209] width 1568 height 282
copy h1 "[US_STATE] Senate Bill 702"
click at [25, 72] on link "‹ Back to results" at bounding box center [32, 74] width 49 height 9
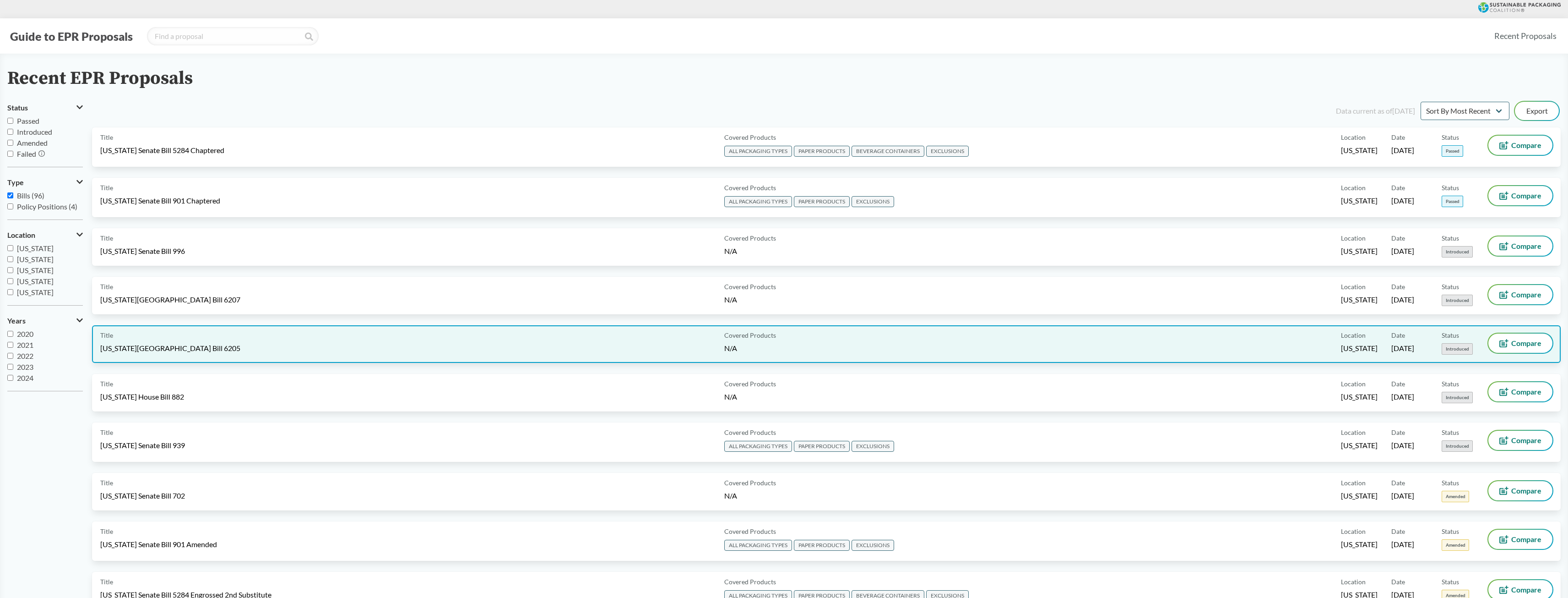
scroll to position [1098, 0]
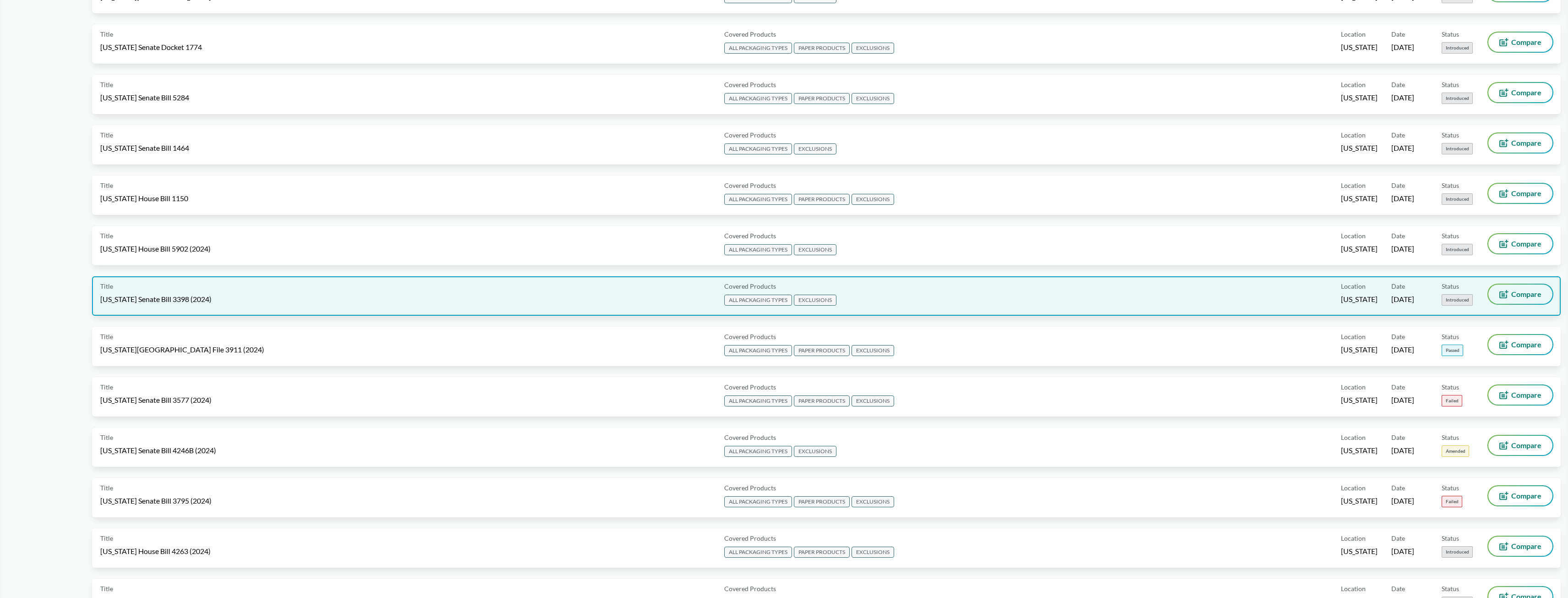
click at [1530, 290] on span "Compare" at bounding box center [1527, 294] width 30 height 7
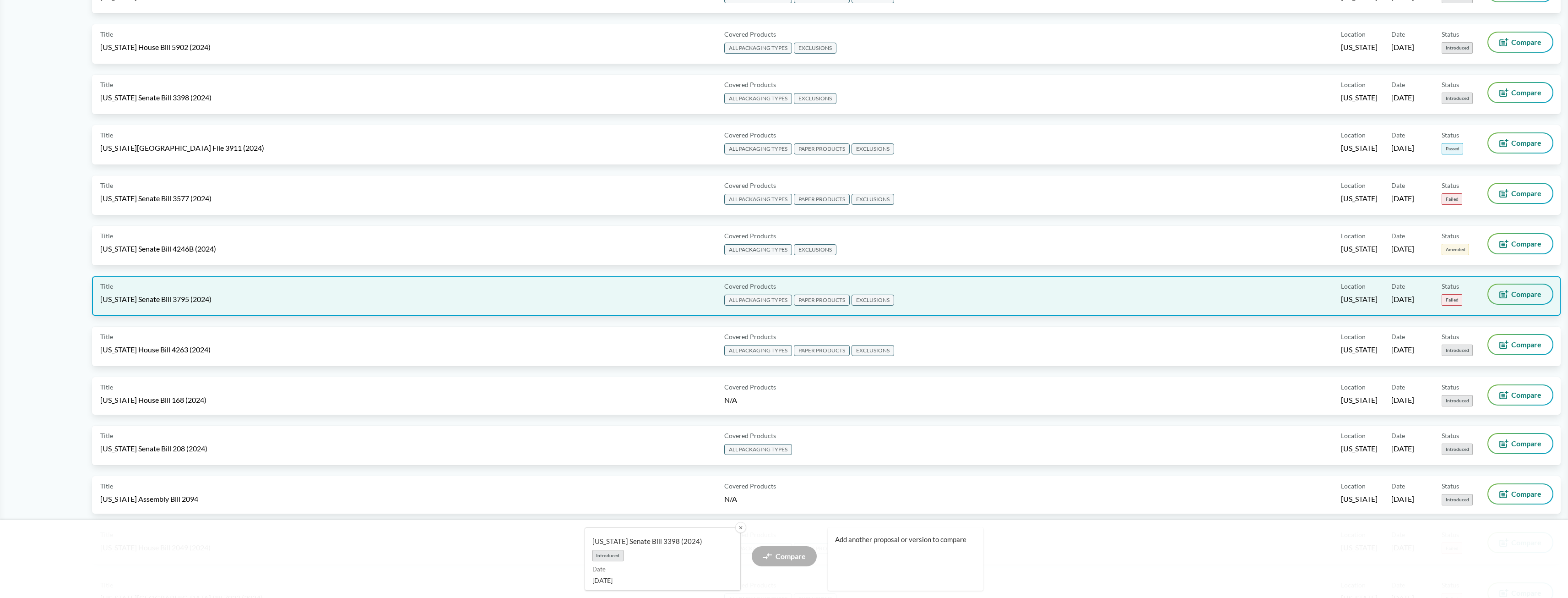
scroll to position [1699, 0]
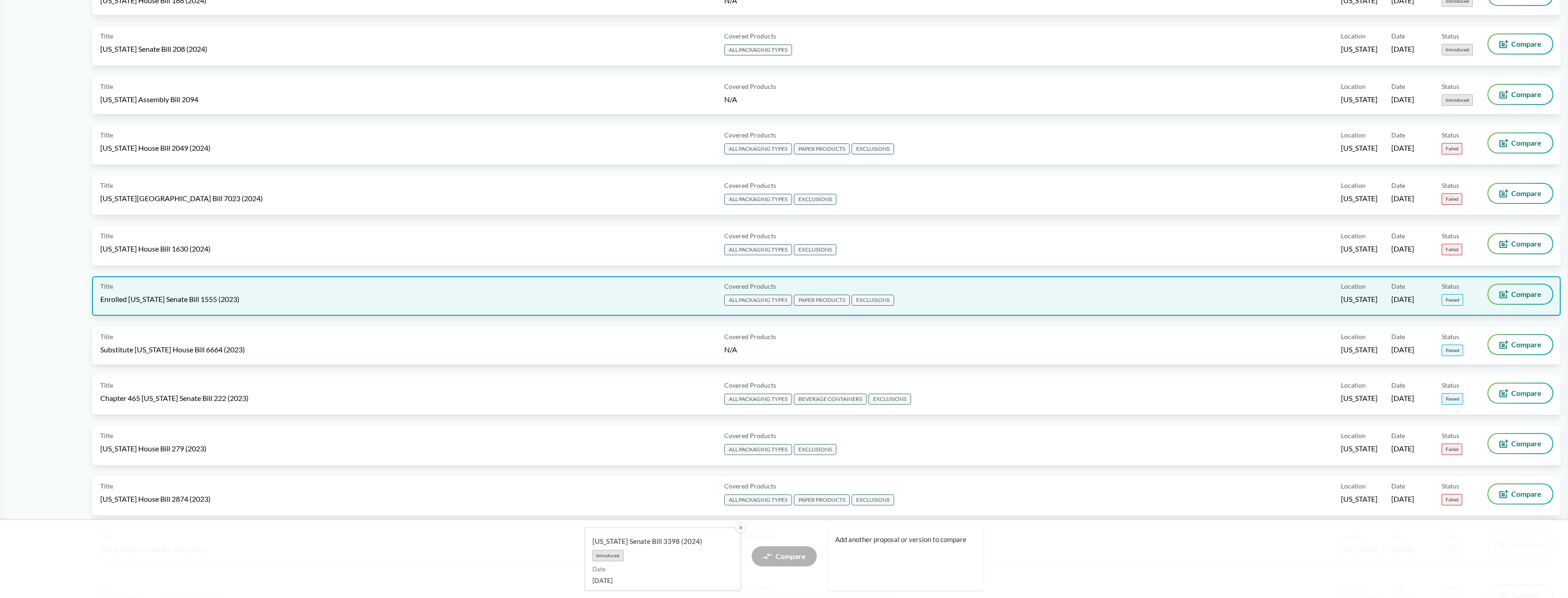
click at [1521, 294] on span "Compare" at bounding box center [1527, 294] width 30 height 7
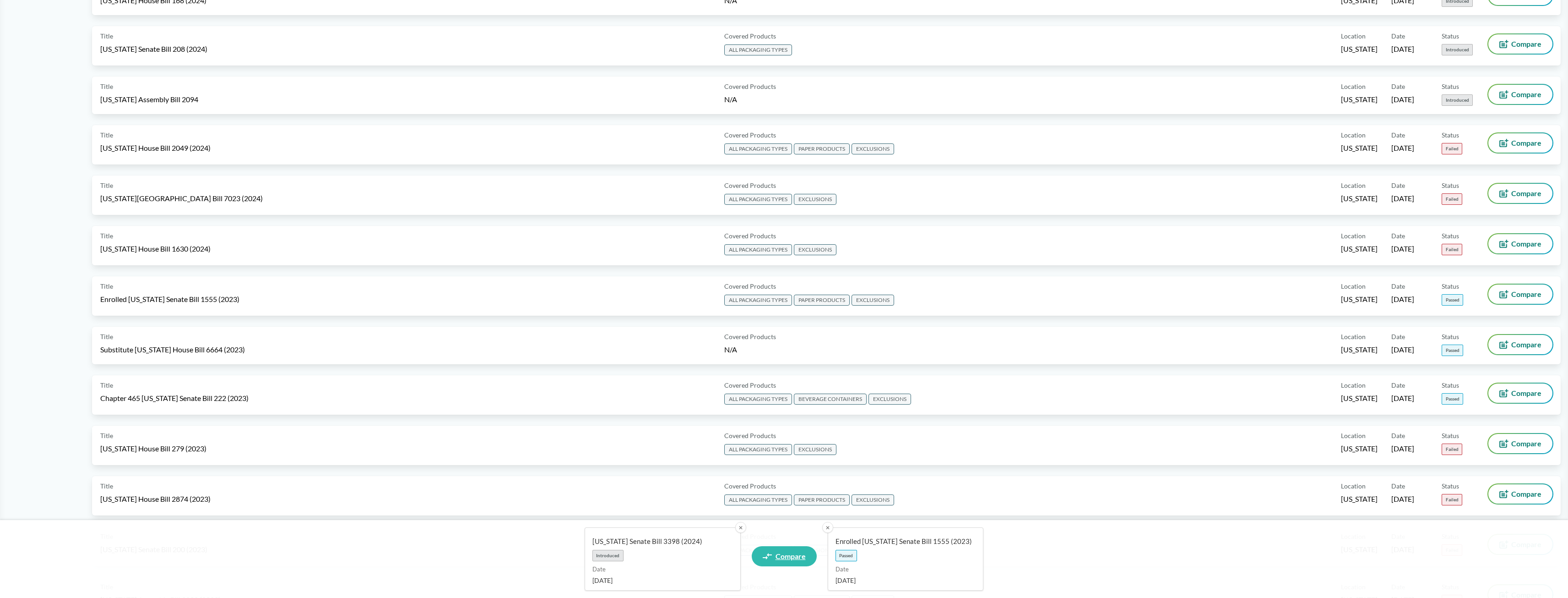
click at [793, 554] on span "Compare" at bounding box center [791, 556] width 30 height 7
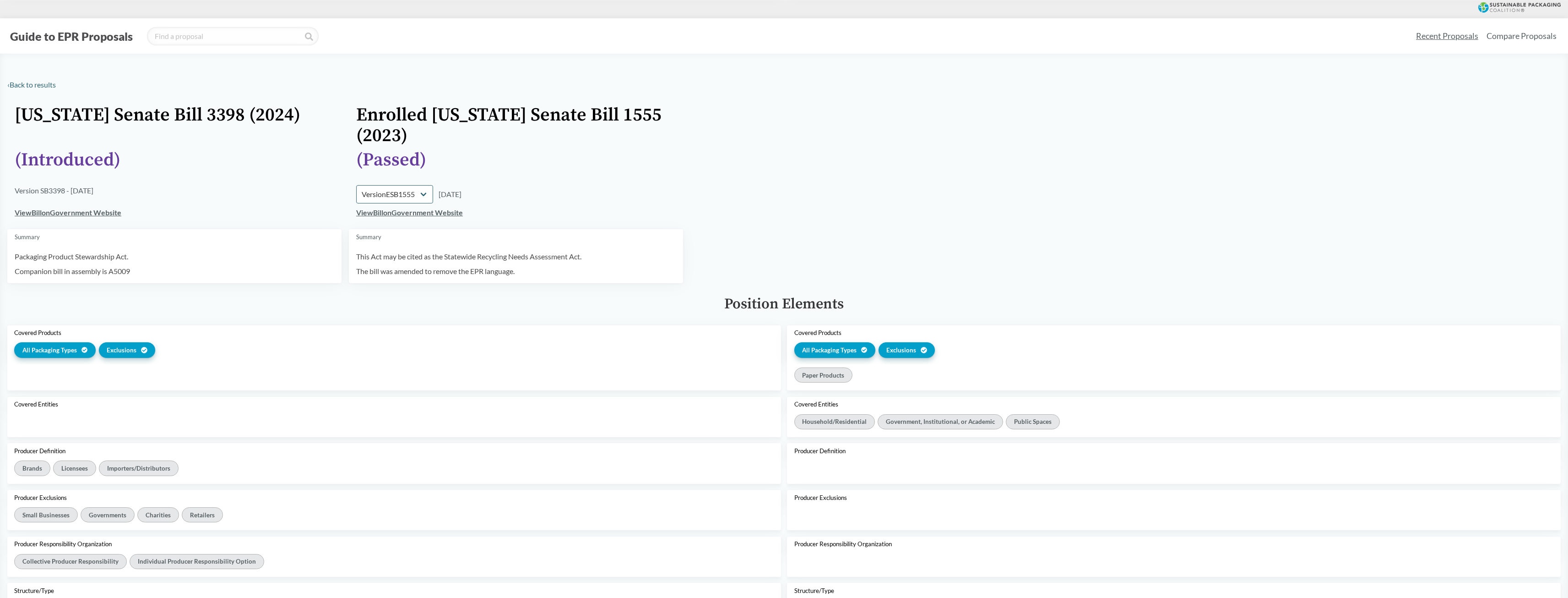
click at [529, 306] on div "Position Elements" at bounding box center [784, 304] width 1553 height 16
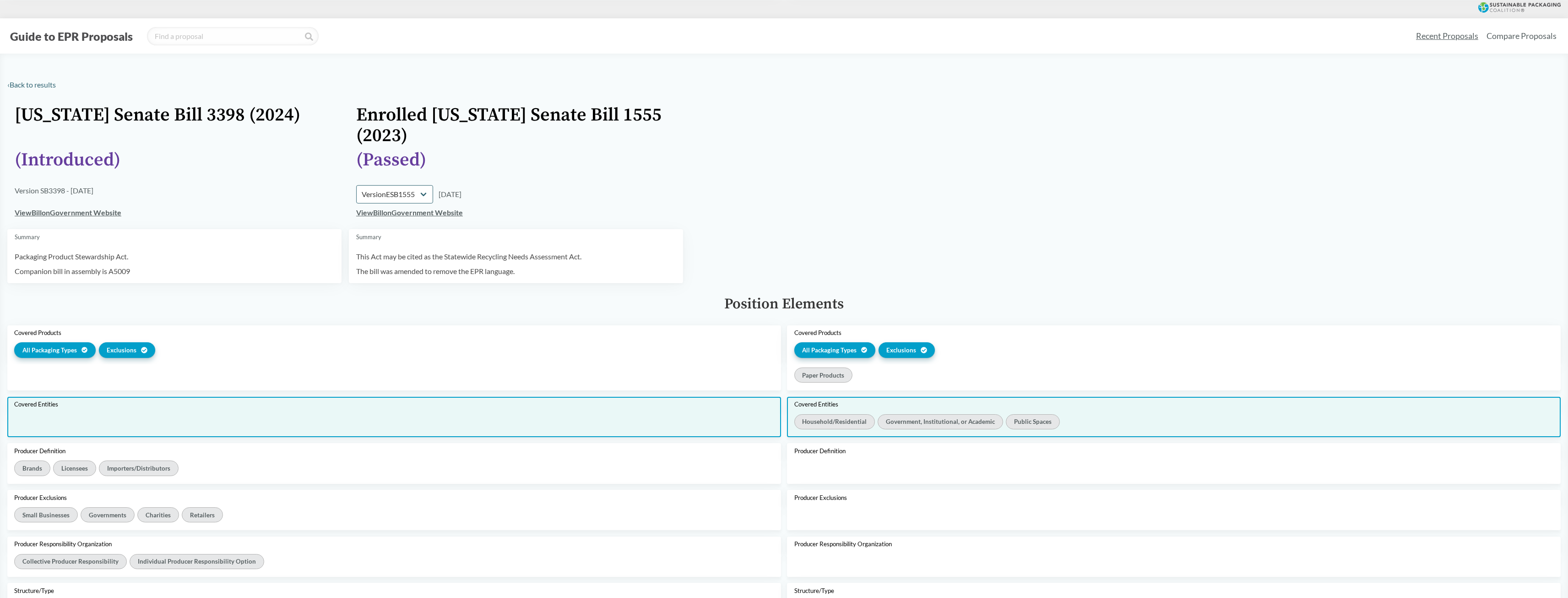
click at [399, 417] on div at bounding box center [394, 426] width 774 height 23
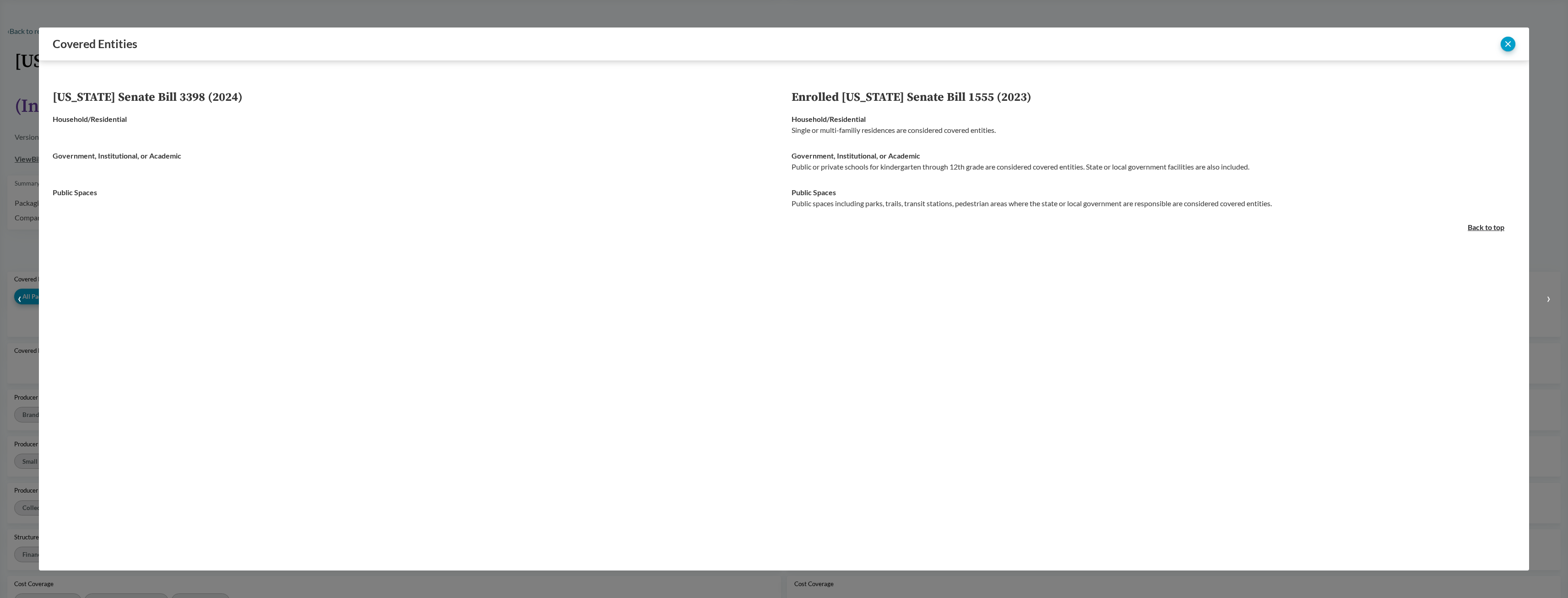
click at [15, 249] on button "‹" at bounding box center [19, 299] width 39 height 598
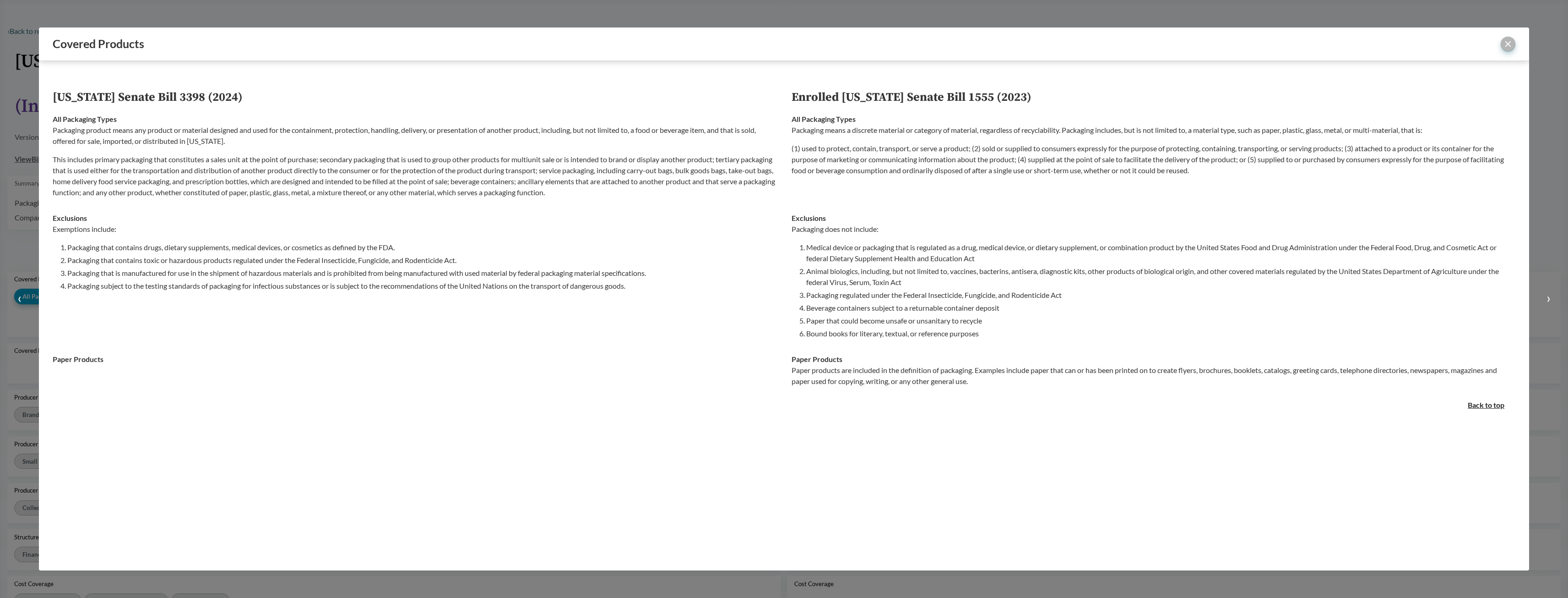
click at [1507, 45] on button "close" at bounding box center [1508, 44] width 15 height 15
